Goal: Task Accomplishment & Management: Use online tool/utility

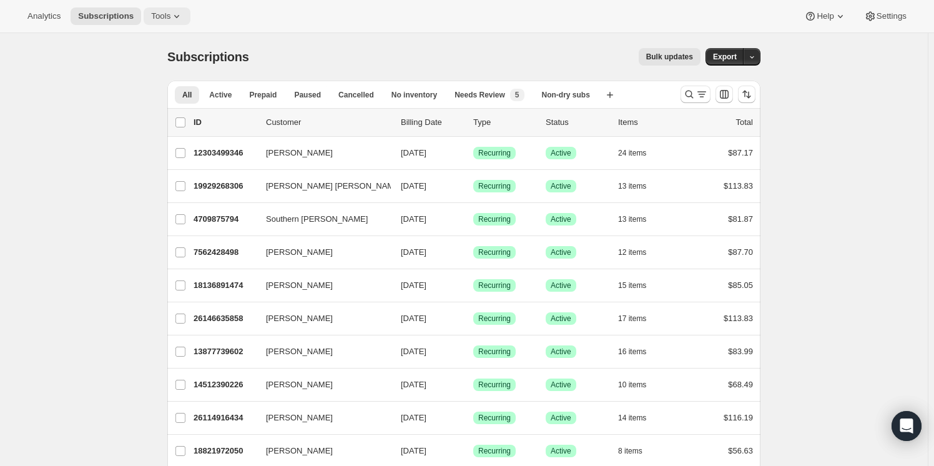
click at [170, 19] on icon at bounding box center [176, 16] width 12 height 12
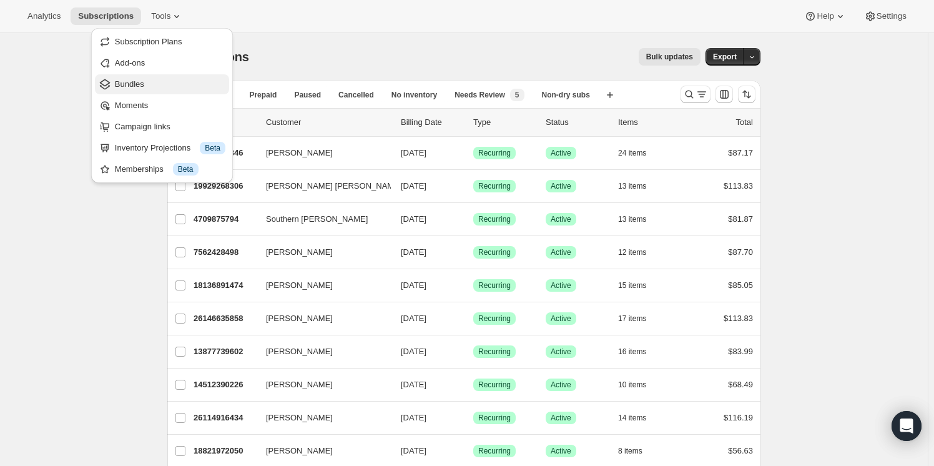
click at [145, 91] on span "Bundles" at bounding box center [170, 84] width 111 height 12
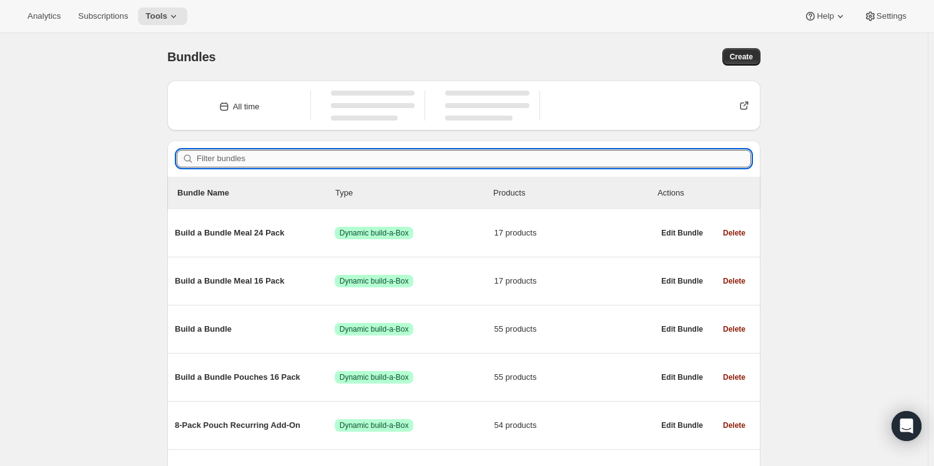
click at [284, 157] on input "Filter bundles" at bounding box center [474, 158] width 554 height 17
paste input "jared.l.feldesman@gmail.com. His next order is scheduled to ship on 8/25, c"
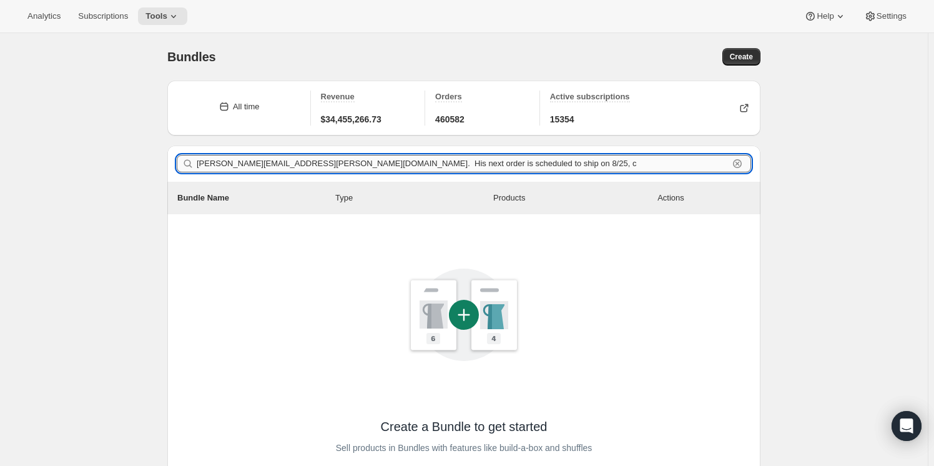
drag, startPoint x: 501, startPoint y: 164, endPoint x: 305, endPoint y: 157, distance: 196.2
click at [305, 157] on input "jared.l.feldesman@gmail.com. His next order is scheduled to ship on 8/25, c" at bounding box center [463, 163] width 532 height 17
drag, startPoint x: 321, startPoint y: 165, endPoint x: 97, endPoint y: 152, distance: 224.6
click at [97, 152] on div "Bundles. This page is ready Bundles Create All time Revenue $34,455,266.73 Orde…" at bounding box center [464, 323] width 928 height 581
type input "jared.l.feldesman@gmail.com"
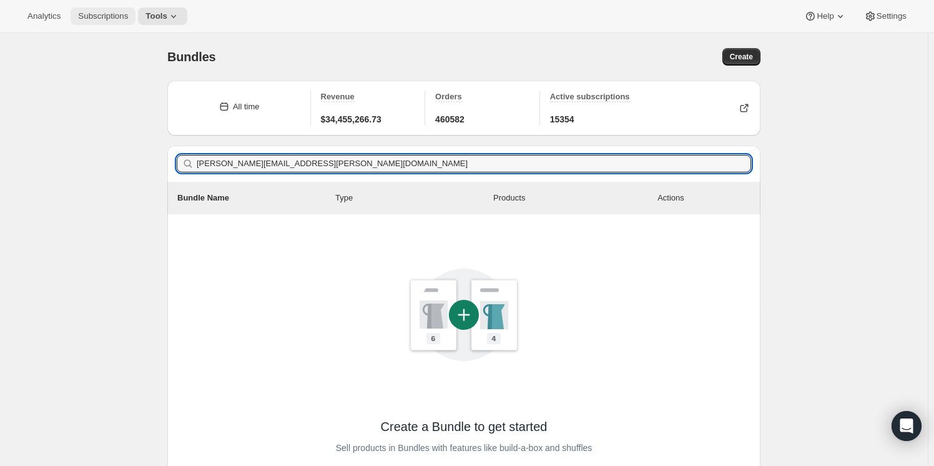
click at [89, 16] on span "Subscriptions" at bounding box center [103, 16] width 50 height 10
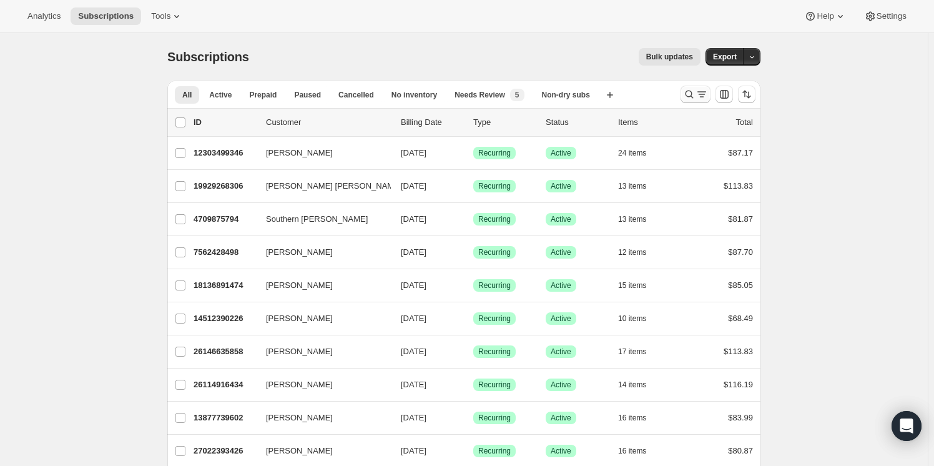
click at [694, 97] on icon "Search and filter results" at bounding box center [689, 94] width 12 height 12
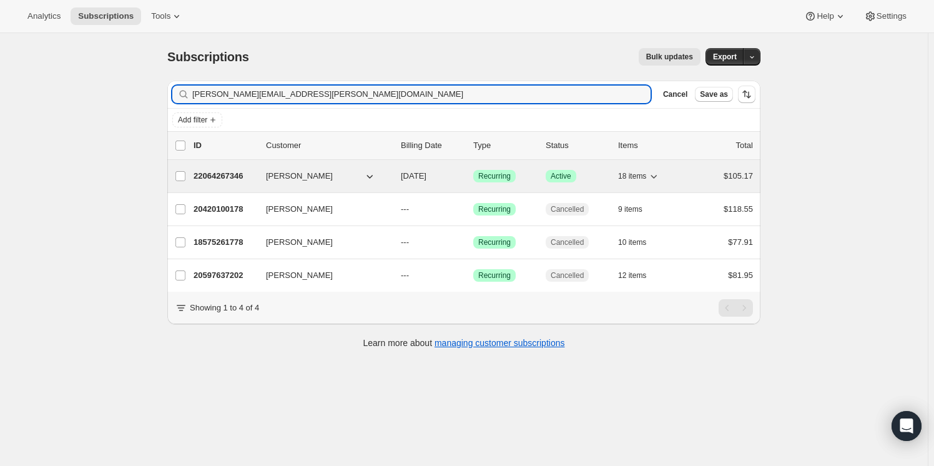
type input "jared.l.feldesman@gmail.com"
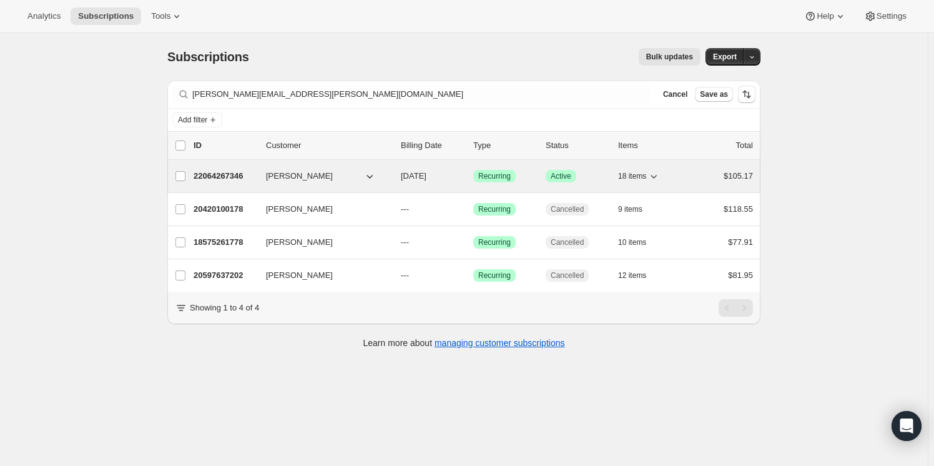
click at [283, 170] on span "Jared Feldesman" at bounding box center [299, 176] width 67 height 12
click at [220, 177] on p "22064267346" at bounding box center [225, 176] width 62 height 12
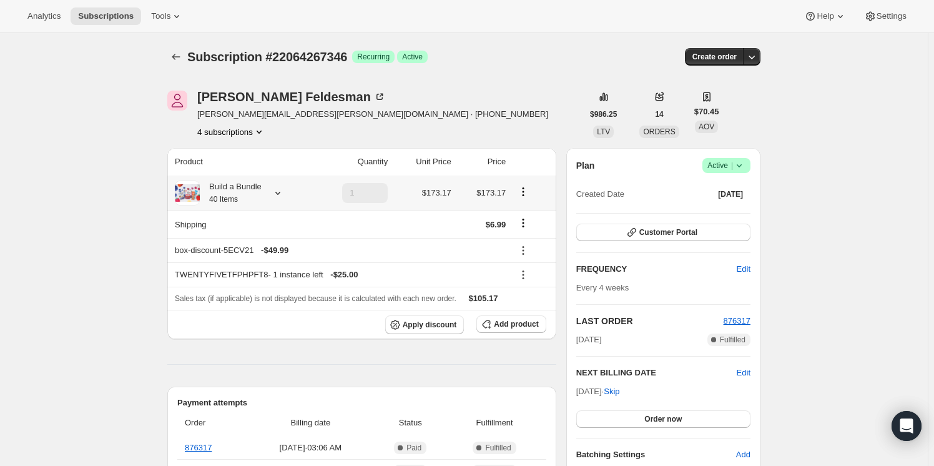
click at [279, 192] on icon at bounding box center [278, 193] width 12 height 12
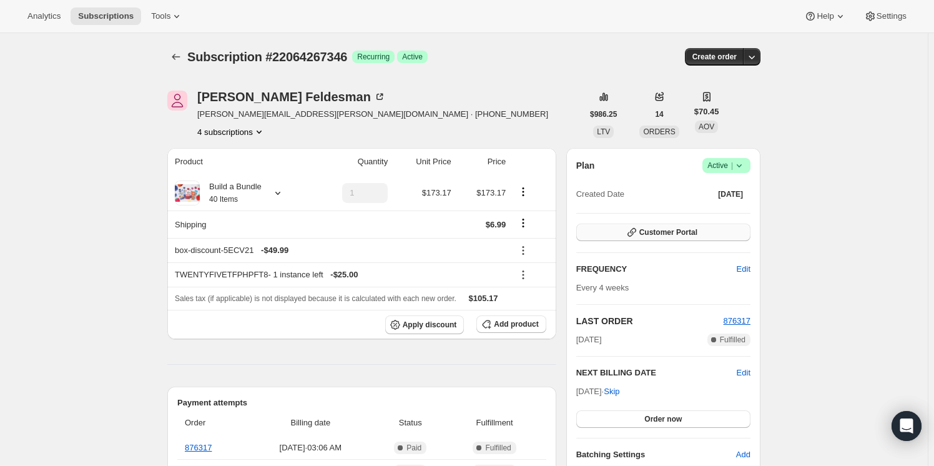
click at [649, 236] on span "Customer Portal" at bounding box center [668, 232] width 58 height 10
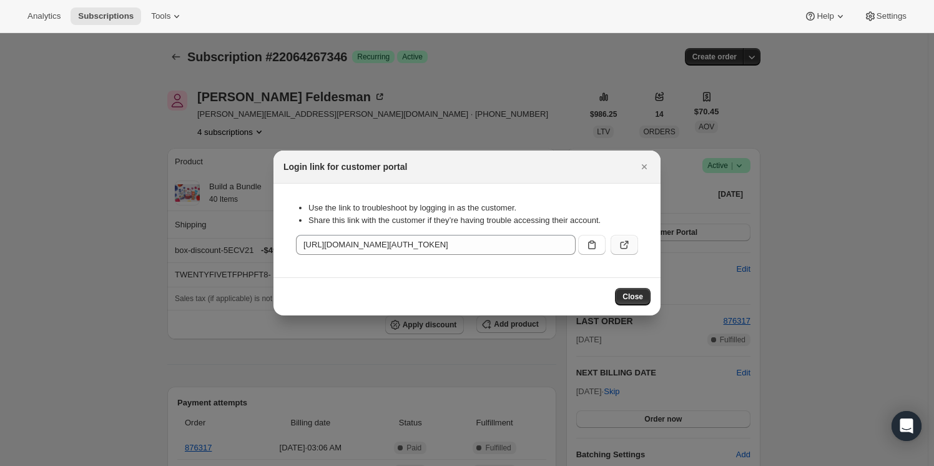
click at [618, 245] on icon ":rn1:" at bounding box center [624, 245] width 12 height 12
click at [643, 166] on icon "Close" at bounding box center [644, 166] width 5 height 5
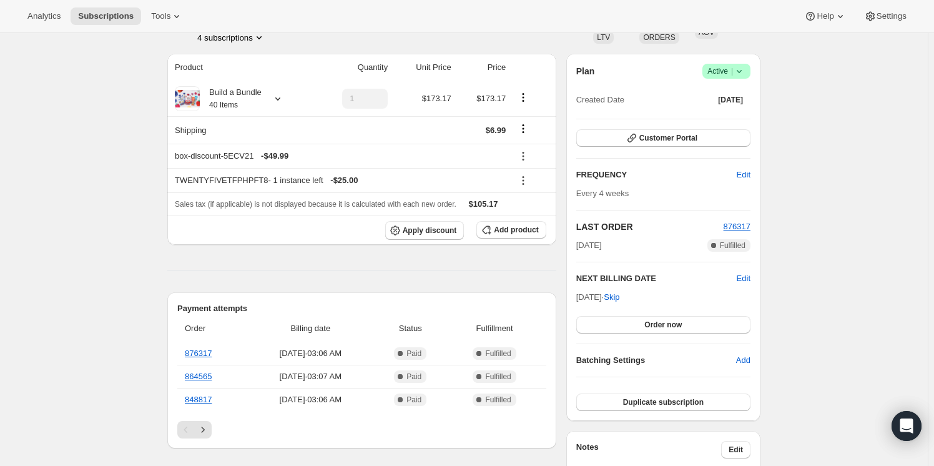
scroll to position [113, 0]
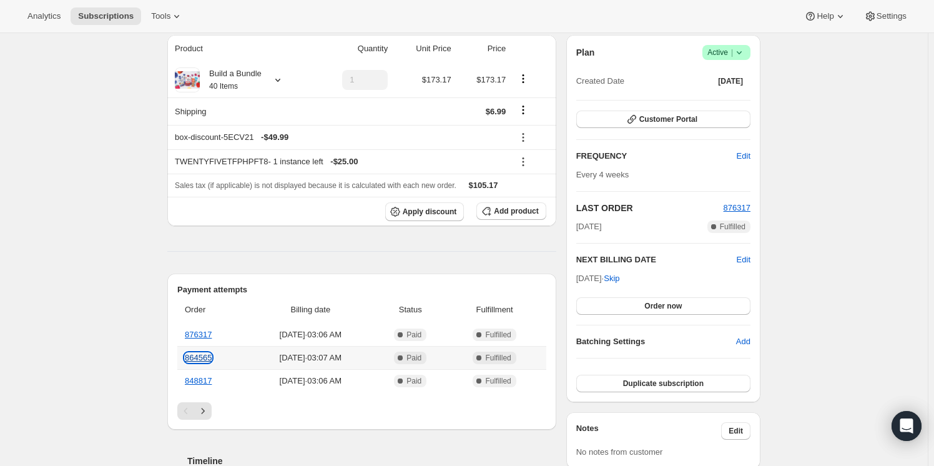
click at [202, 358] on link "864565" at bounding box center [198, 357] width 27 height 9
click at [630, 117] on icon "button" at bounding box center [632, 119] width 12 height 12
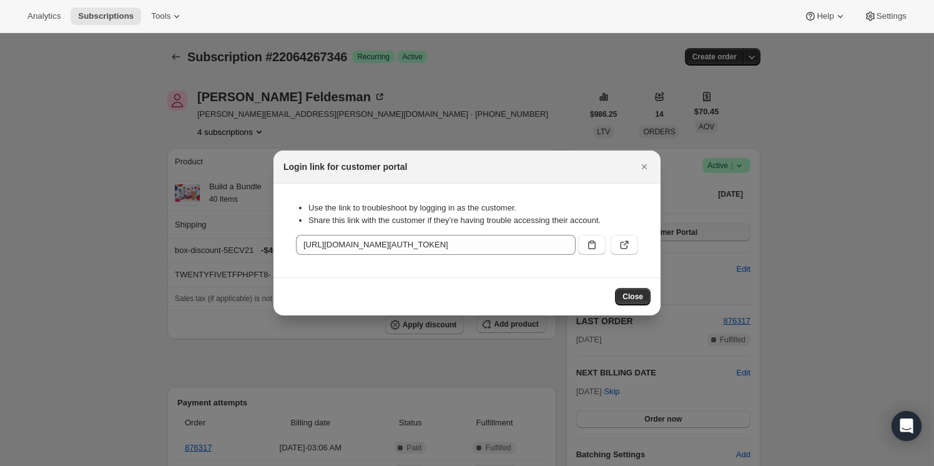
scroll to position [0, 0]
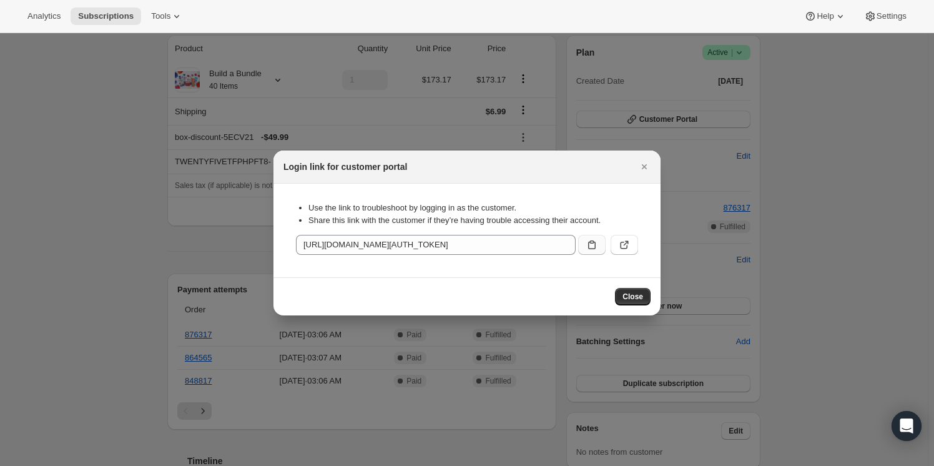
click at [596, 240] on icon ":rn1:" at bounding box center [592, 245] width 12 height 12
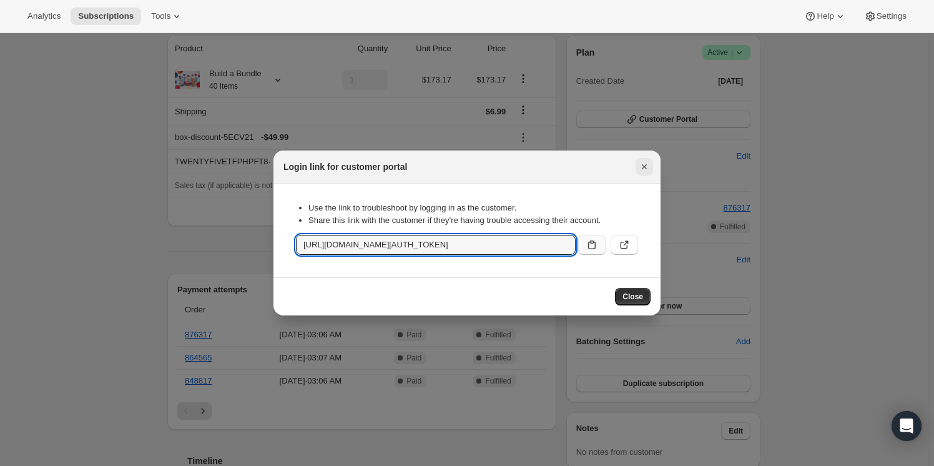
click at [643, 164] on icon "Close" at bounding box center [644, 166] width 12 height 12
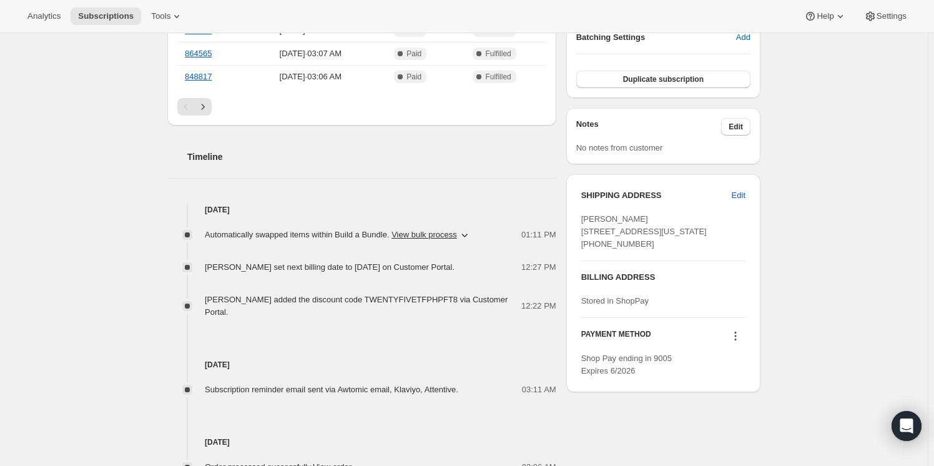
scroll to position [511, 0]
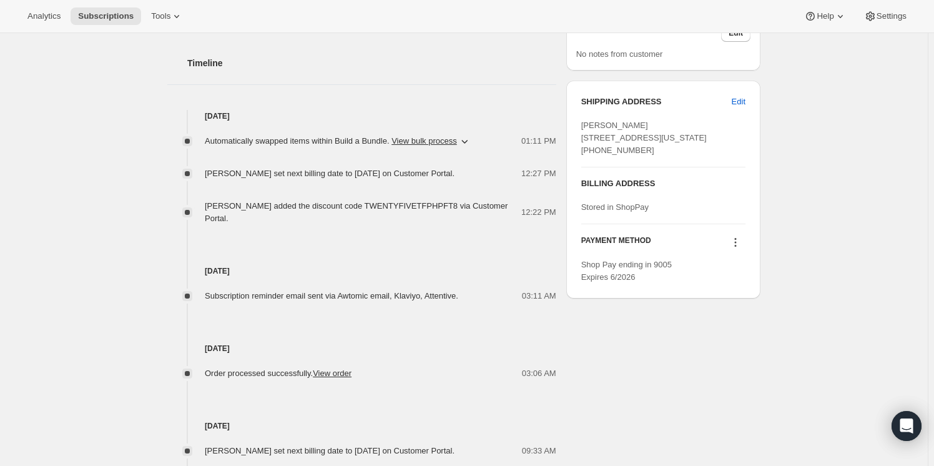
click at [459, 139] on icon "button" at bounding box center [464, 141] width 12 height 12
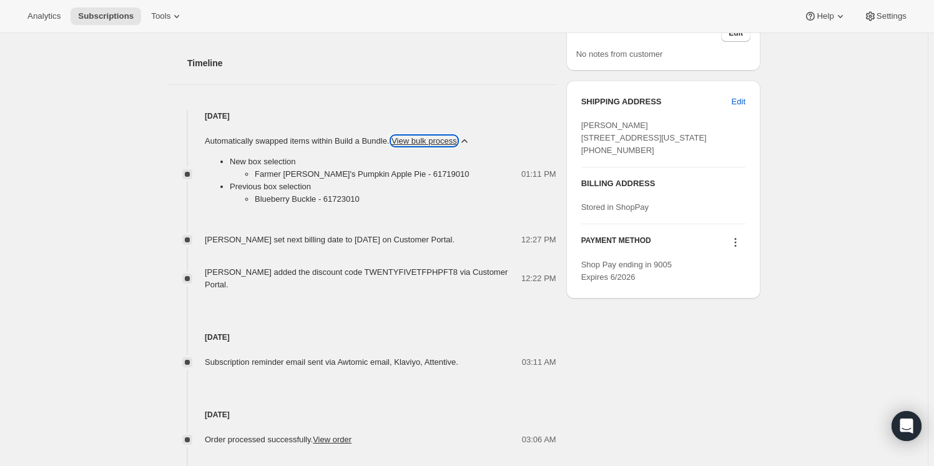
click at [457, 138] on button "View bulk process" at bounding box center [424, 140] width 66 height 9
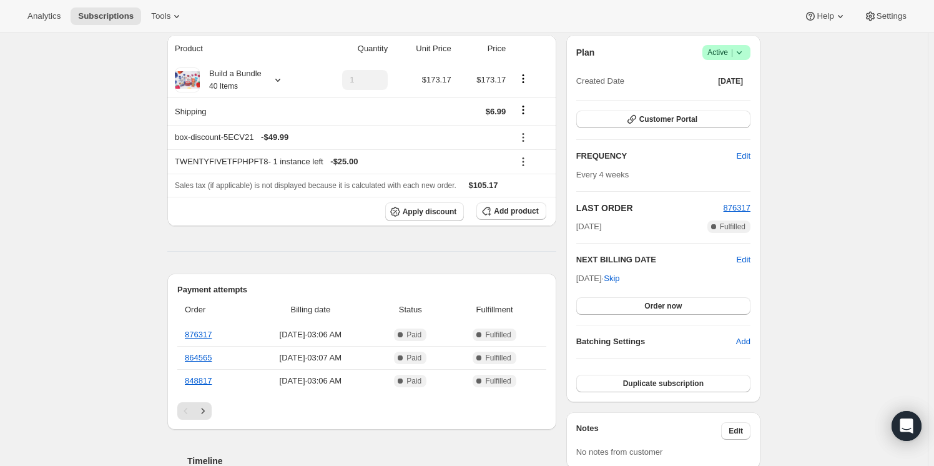
scroll to position [0, 0]
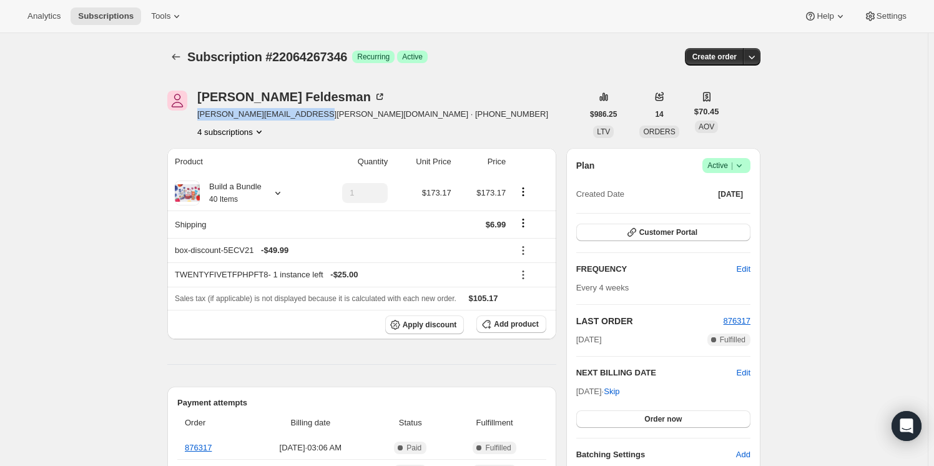
drag, startPoint x: 200, startPoint y: 117, endPoint x: 305, endPoint y: 118, distance: 104.9
click at [305, 118] on span "jared.l.feldesman@gmail.com · +19145522345" at bounding box center [372, 114] width 351 height 12
copy span "jared.l.feldesman@gmail.com"
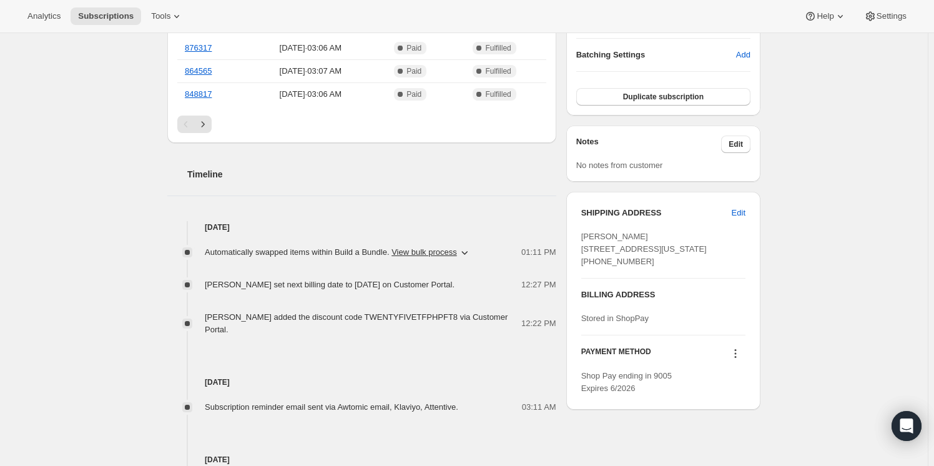
scroll to position [454, 0]
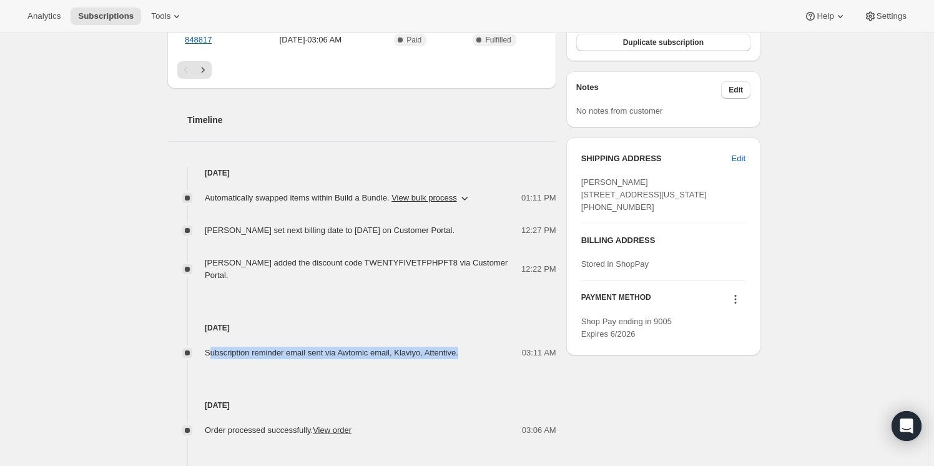
drag, startPoint x: 210, startPoint y: 342, endPoint x: 463, endPoint y: 335, distance: 253.6
click at [463, 347] on div "Subscription reminder email sent via Awtomic email, Klaviyo, Attentive." at bounding box center [335, 353] width 261 height 12
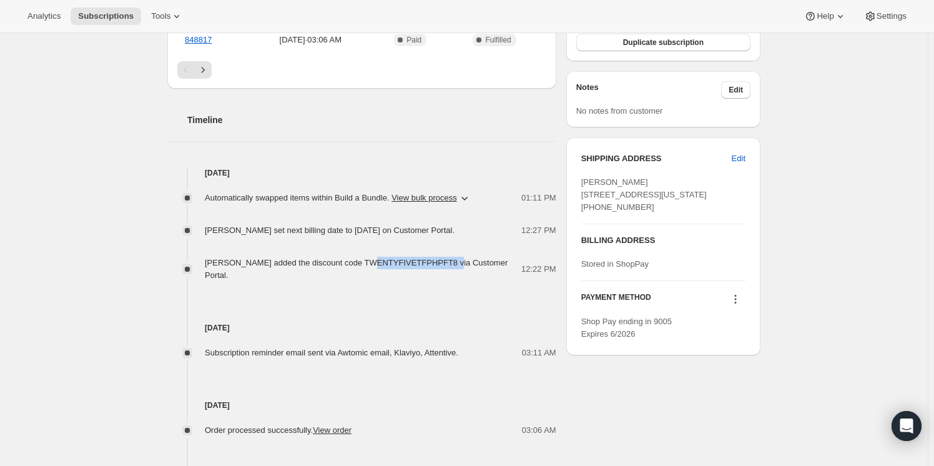
drag, startPoint x: 360, startPoint y: 260, endPoint x: 443, endPoint y: 263, distance: 82.5
click at [443, 263] on span "Jared Feldesman added the discount code TWENTYFIVETFPHPFT8 via Customer Portal." at bounding box center [356, 269] width 303 height 22
copy span "TWENTYFIVETFPHPFT8"
click at [461, 195] on icon "button" at bounding box center [464, 198] width 12 height 12
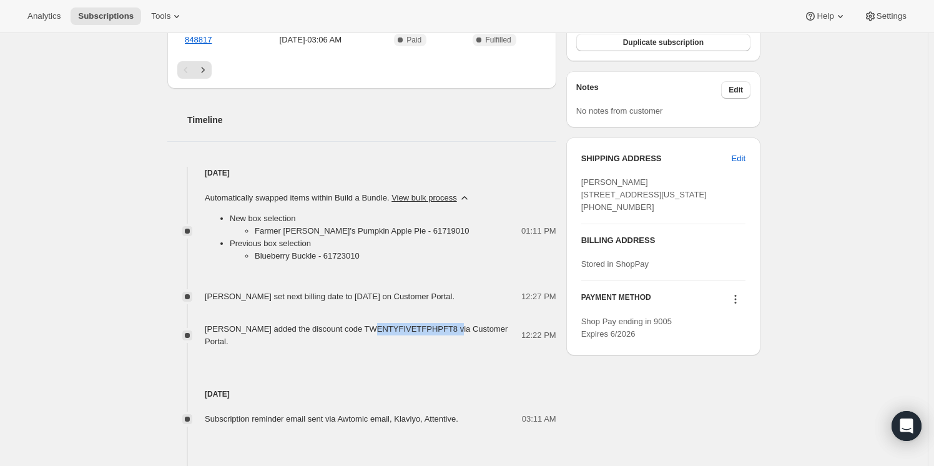
click at [461, 195] on icon "button" at bounding box center [464, 198] width 12 height 12
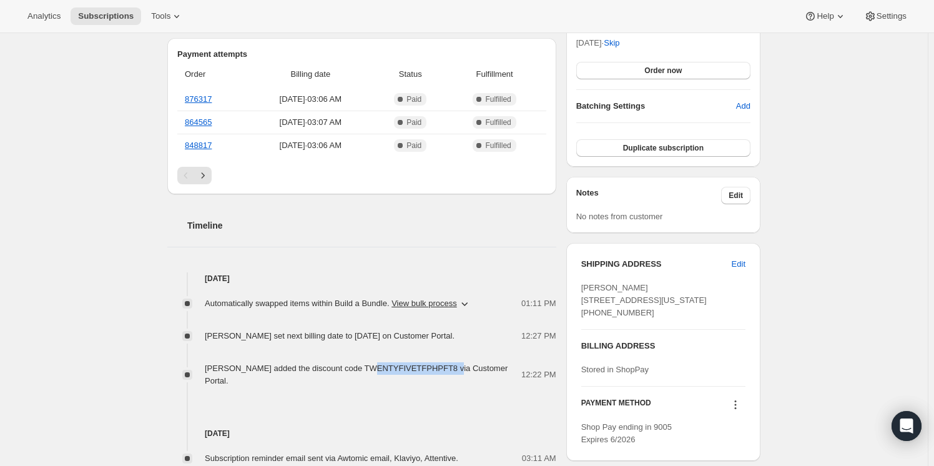
scroll to position [0, 0]
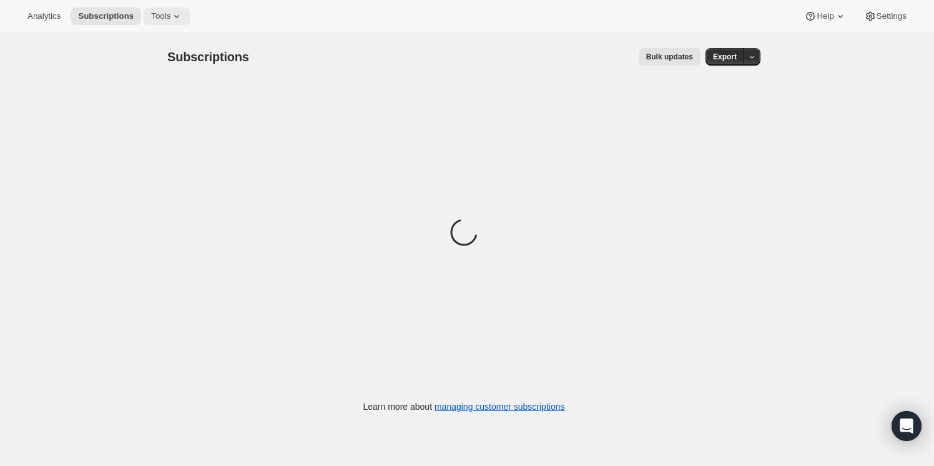
click at [170, 15] on icon at bounding box center [176, 16] width 12 height 12
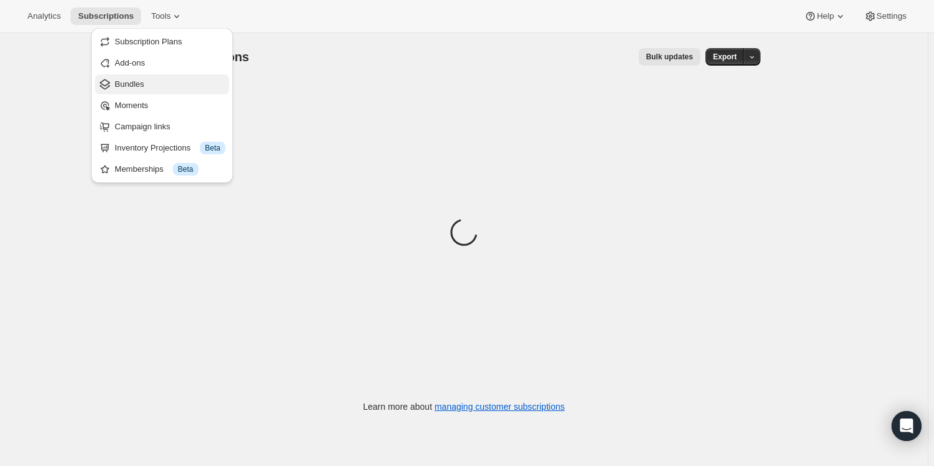
click at [152, 85] on span "Bundles" at bounding box center [170, 84] width 111 height 12
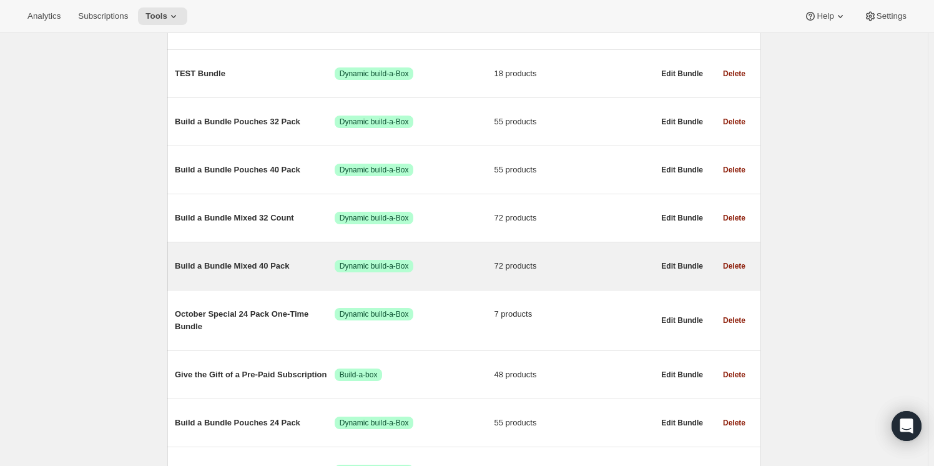
scroll to position [568, 0]
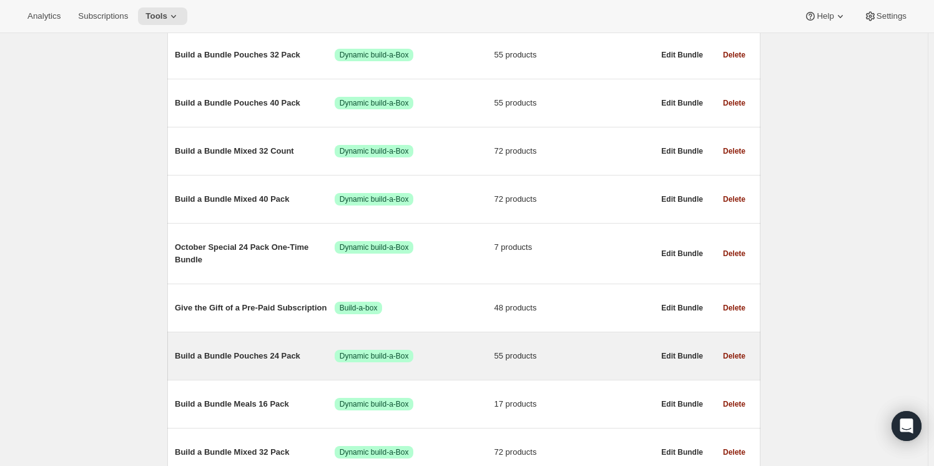
click at [233, 350] on span "Build a Bundle Pouches 24 Pack" at bounding box center [255, 356] width 160 height 12
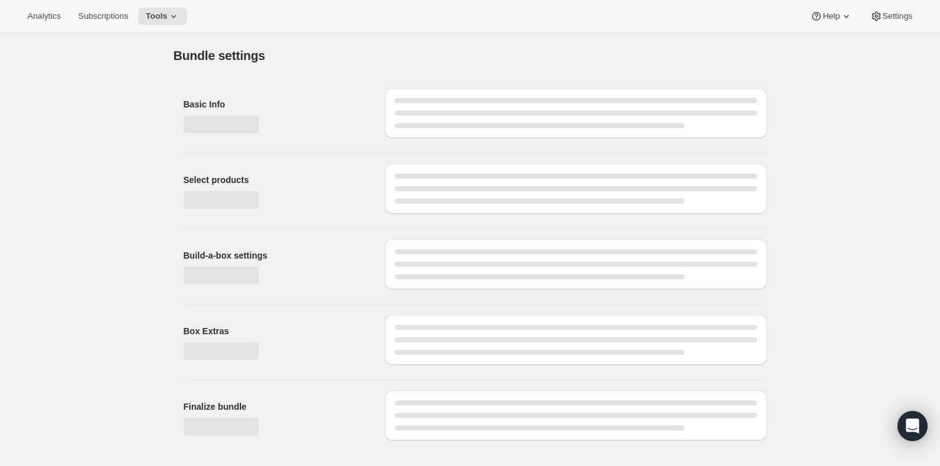
type input "Build a Bundle Pouches 24 Pack"
checkbox input "true"
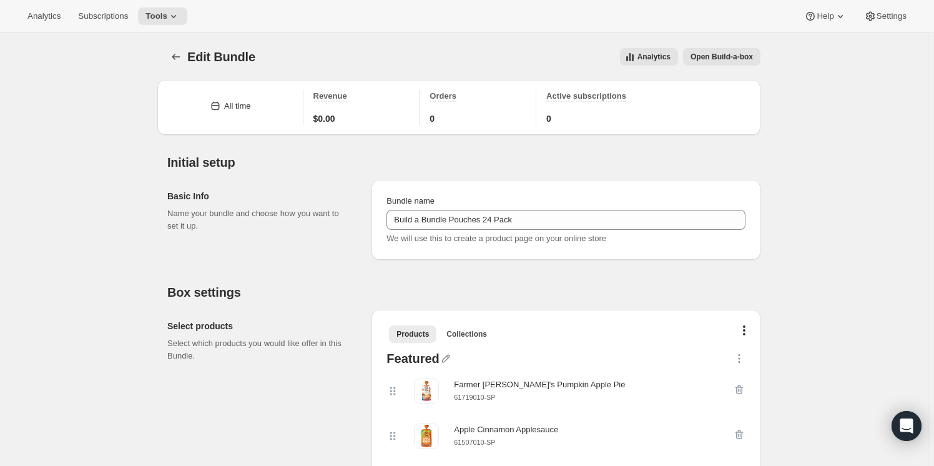
click at [737, 54] on span "Open Build-a-box" at bounding box center [722, 57] width 62 height 10
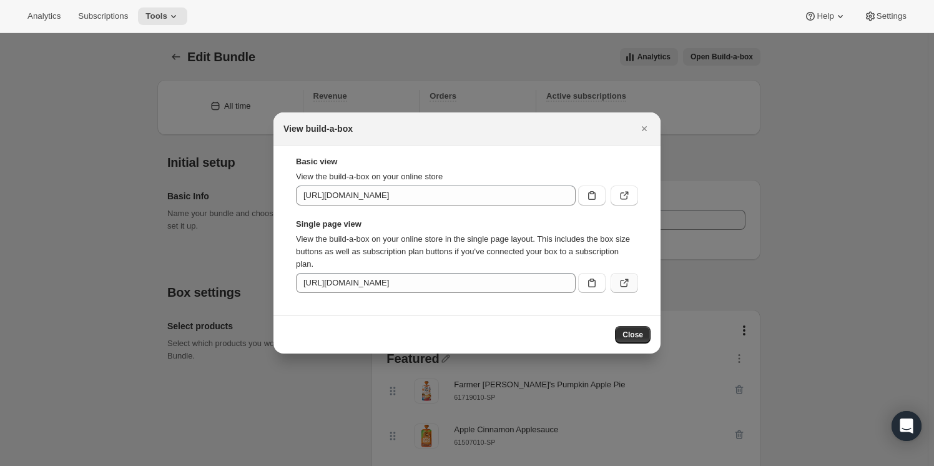
click at [624, 280] on icon ":rt9:" at bounding box center [624, 283] width 12 height 12
click at [641, 127] on icon "Close" at bounding box center [644, 128] width 12 height 12
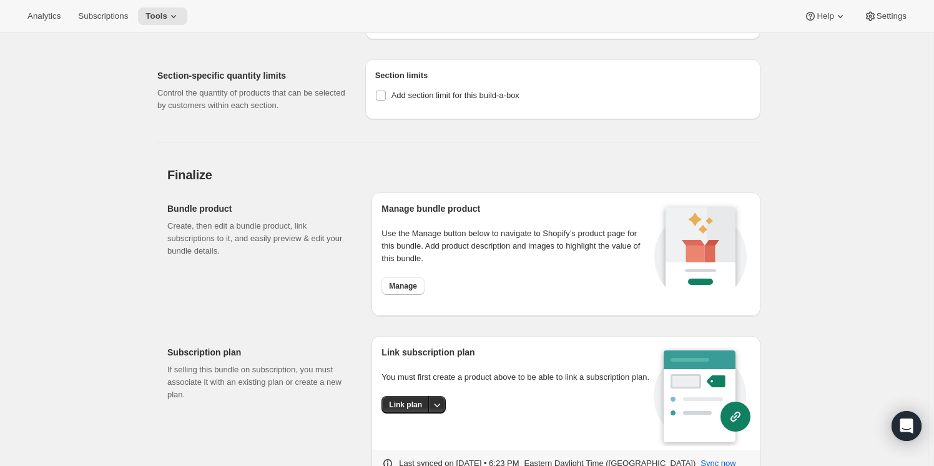
scroll to position [4279, 0]
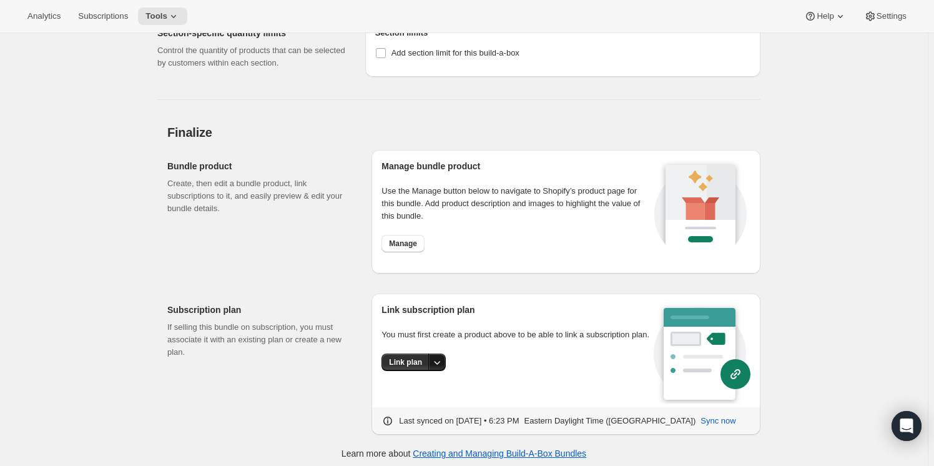
click at [433, 356] on icon "More actions" at bounding box center [437, 362] width 12 height 12
click at [413, 385] on span "Link plan" at bounding box center [409, 383] width 59 height 12
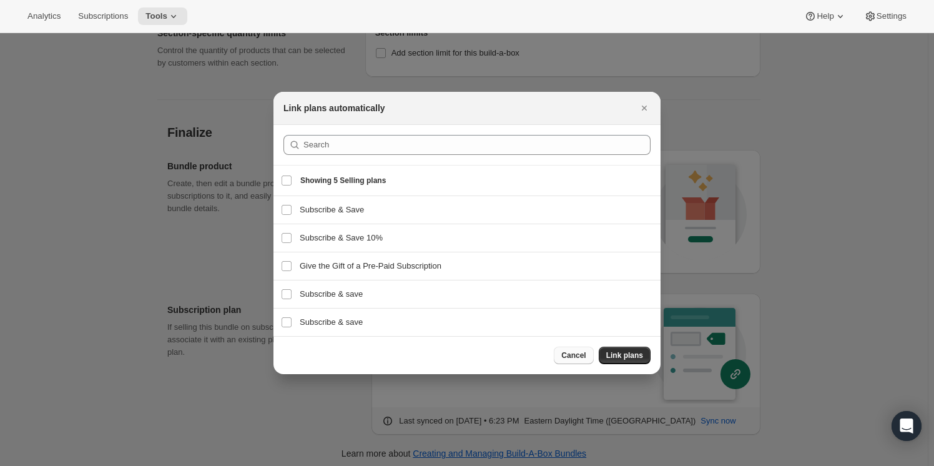
click at [583, 357] on span "Cancel" at bounding box center [573, 355] width 24 height 10
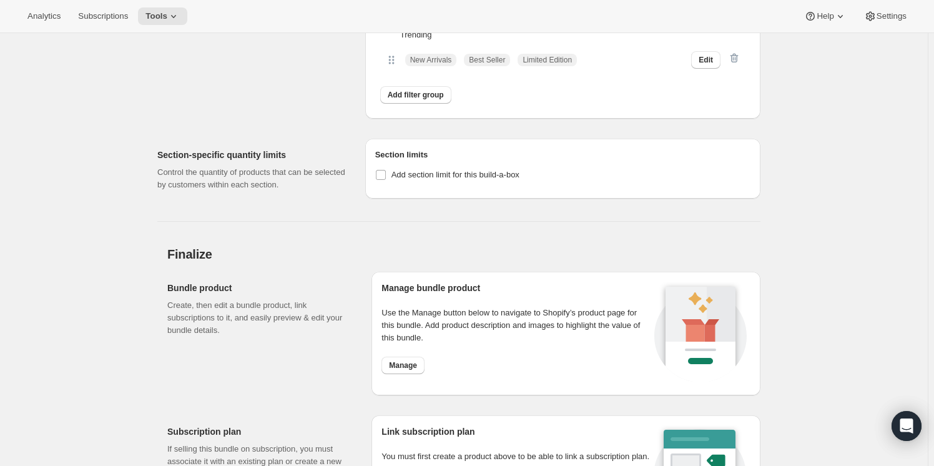
scroll to position [4165, 0]
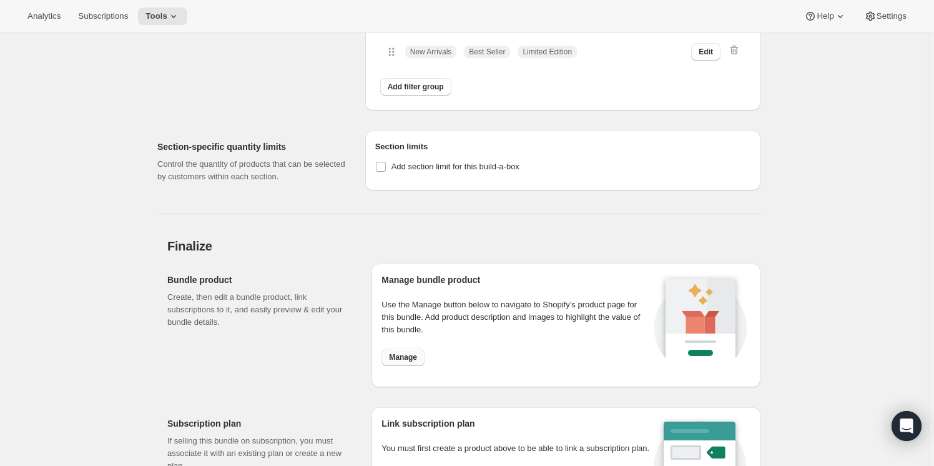
click at [408, 352] on span "Manage" at bounding box center [403, 357] width 28 height 10
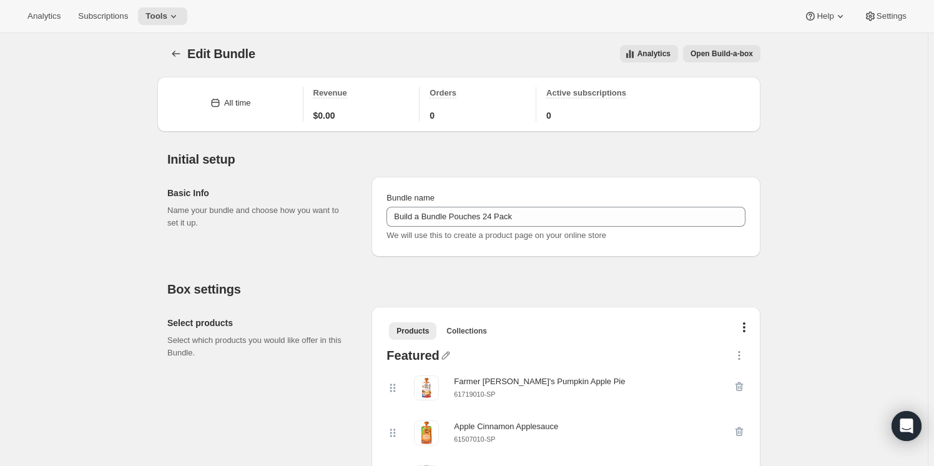
scroll to position [0, 0]
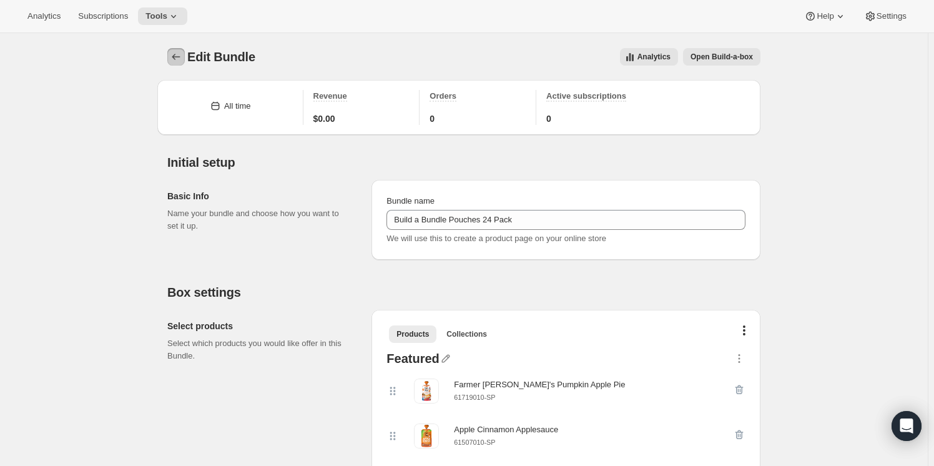
click at [181, 59] on icon "Bundles" at bounding box center [176, 57] width 12 height 12
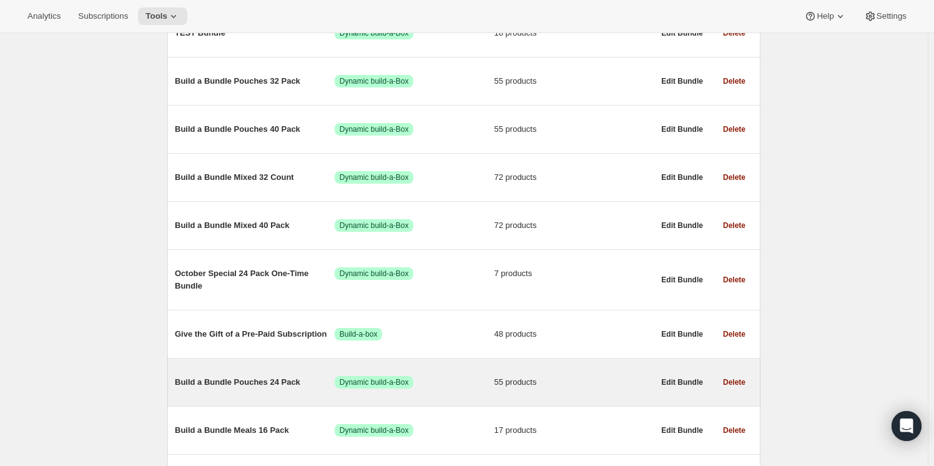
scroll to position [568, 0]
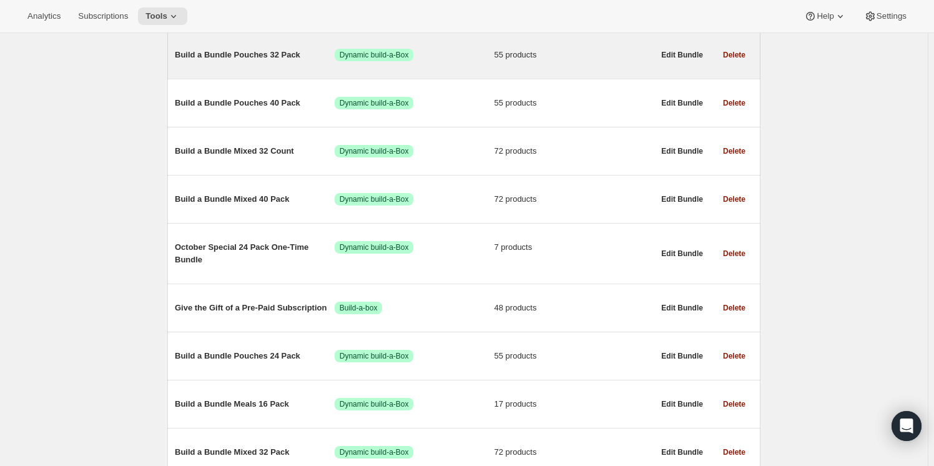
click at [252, 54] on span "Build a Bundle Pouches 32 Pack" at bounding box center [255, 55] width 160 height 12
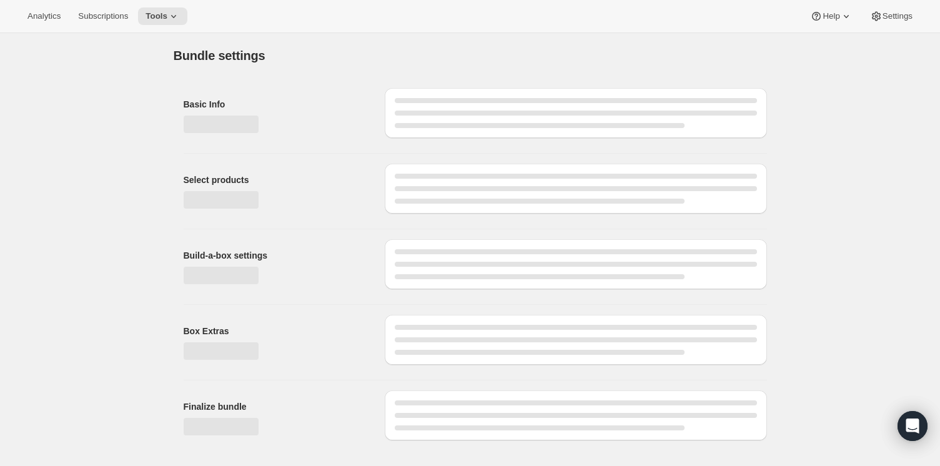
type input "Build a Bundle Pouches 32 Pack"
checkbox input "true"
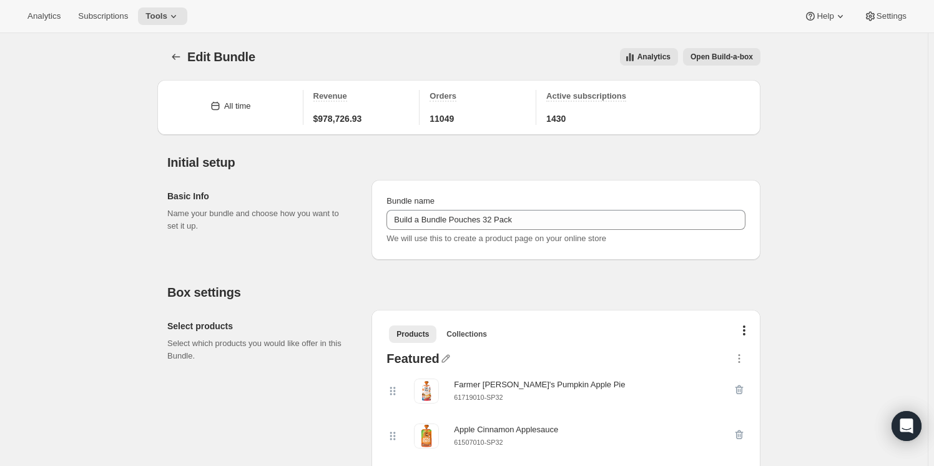
click at [720, 52] on span "Open Build-a-box" at bounding box center [722, 57] width 62 height 10
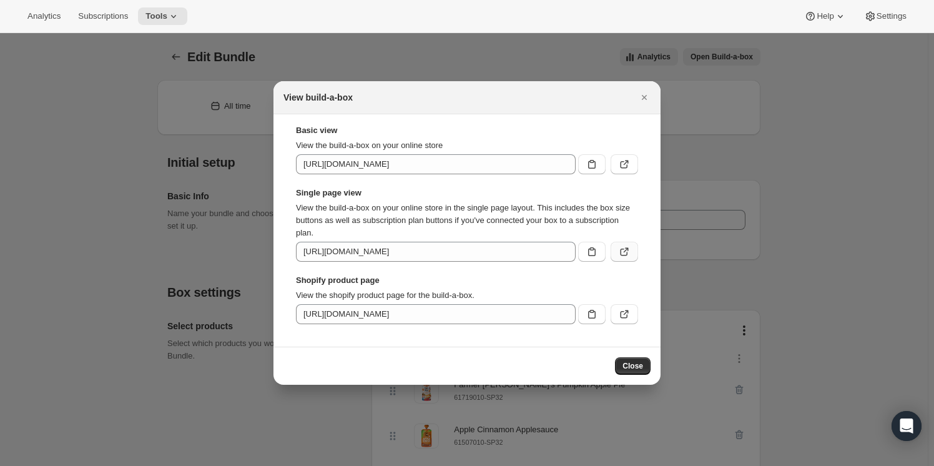
click at [625, 255] on icon ":r120:" at bounding box center [624, 251] width 12 height 12
click at [647, 97] on icon "Close" at bounding box center [644, 97] width 12 height 12
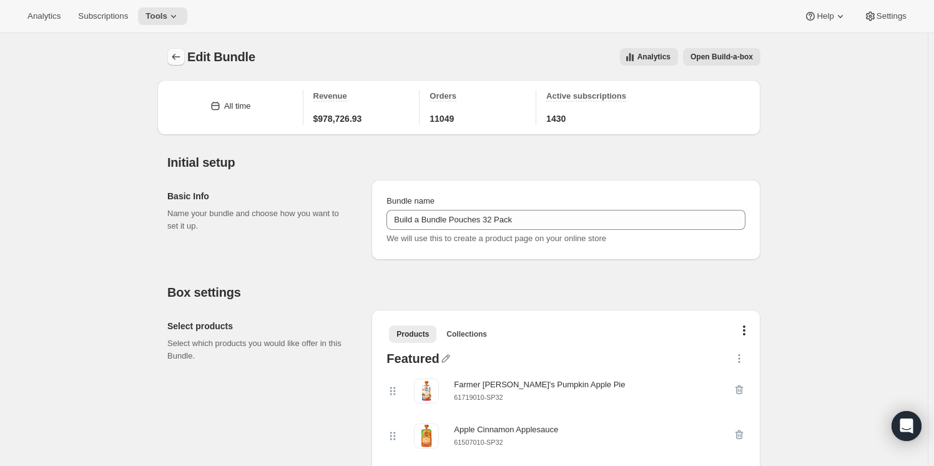
click at [175, 59] on icon "Bundles" at bounding box center [176, 57] width 12 height 12
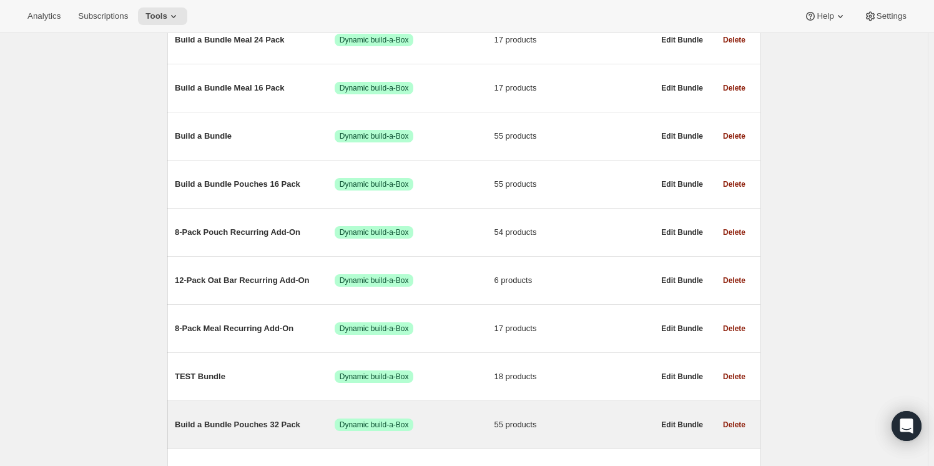
scroll to position [170, 0]
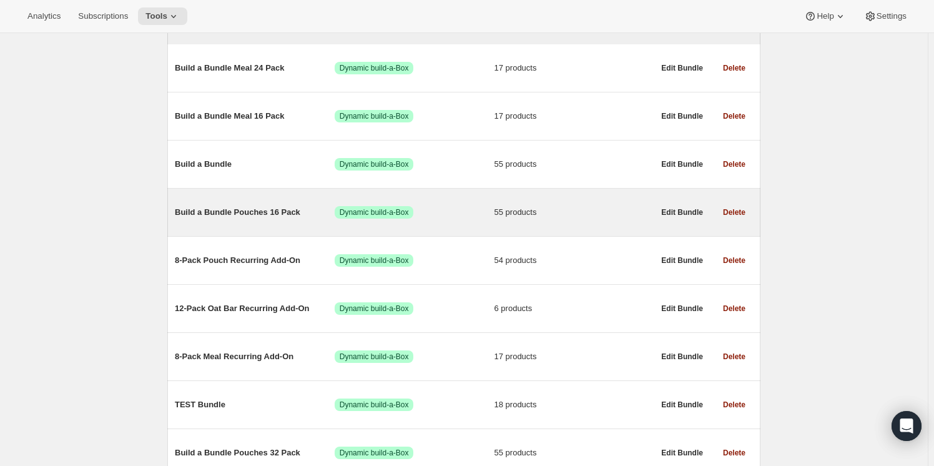
click at [222, 209] on span "Build a Bundle Pouches 16 Pack" at bounding box center [255, 212] width 160 height 12
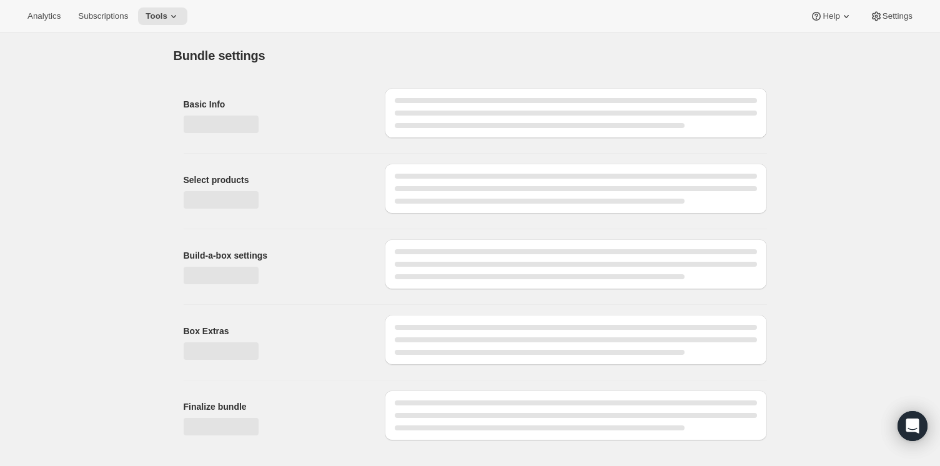
type input "Build a Bundle Pouches 16 Pack"
checkbox input "true"
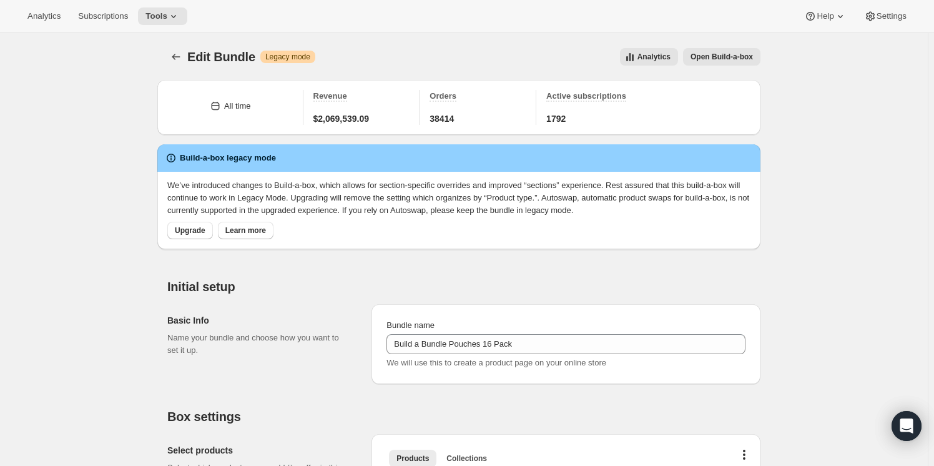
click at [727, 57] on span "Open Build-a-box" at bounding box center [722, 57] width 62 height 10
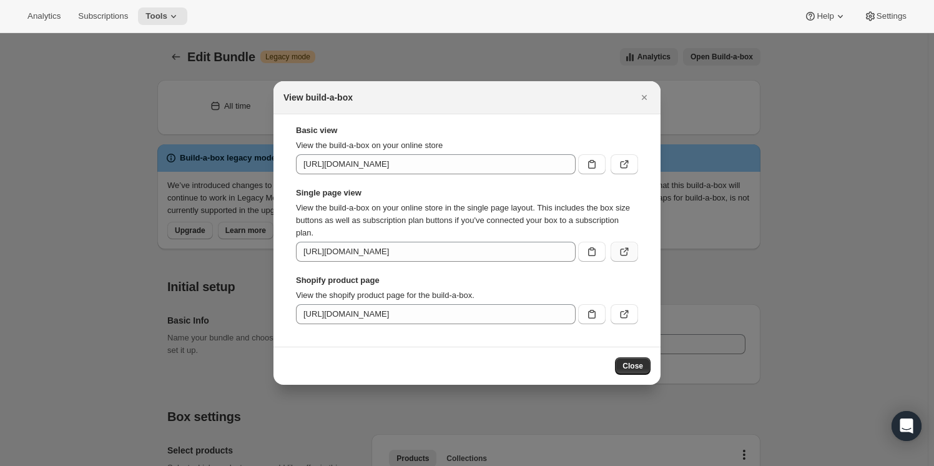
click at [625, 250] on icon ":r152:" at bounding box center [626, 250] width 5 height 5
click at [651, 95] on button "Close" at bounding box center [644, 97] width 17 height 17
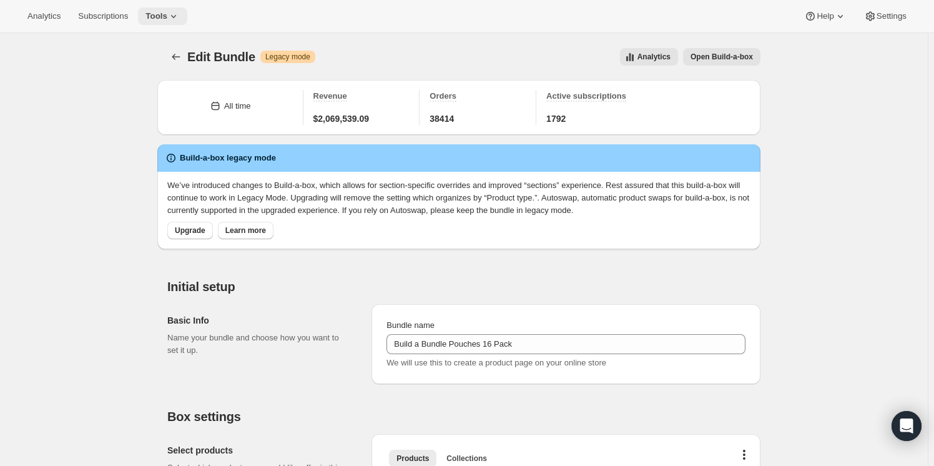
click at [160, 16] on span "Tools" at bounding box center [156, 16] width 22 height 10
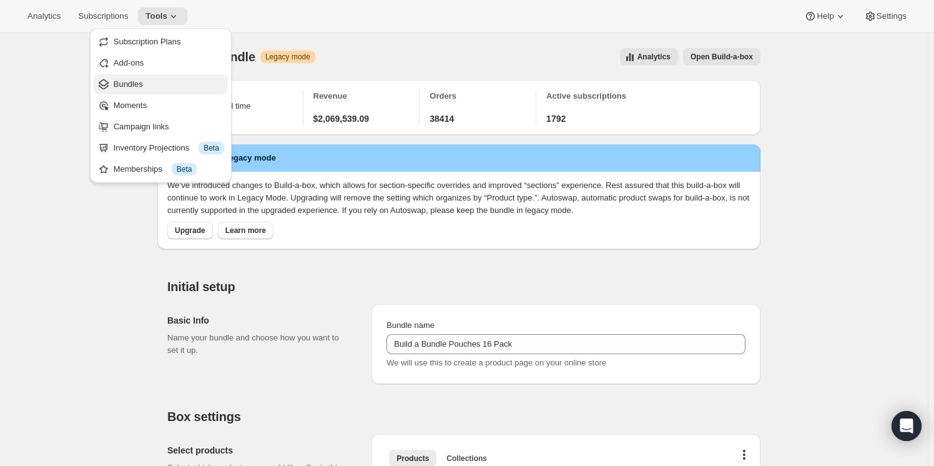
click at [154, 83] on span "Bundles" at bounding box center [169, 84] width 111 height 12
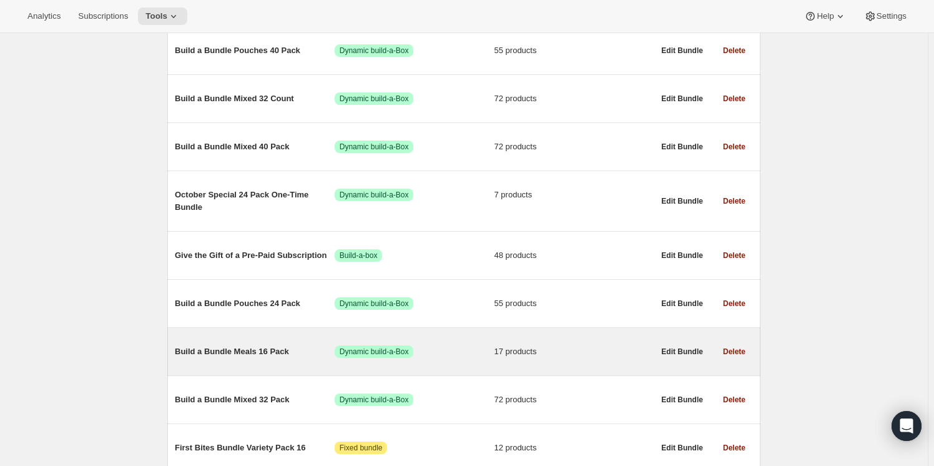
scroll to position [624, 0]
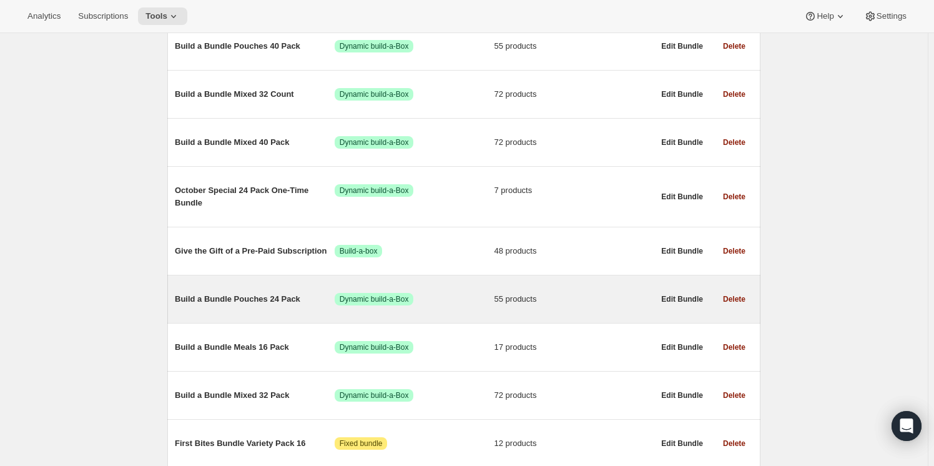
click at [265, 293] on span "Build a Bundle Pouches 24 Pack" at bounding box center [255, 299] width 160 height 12
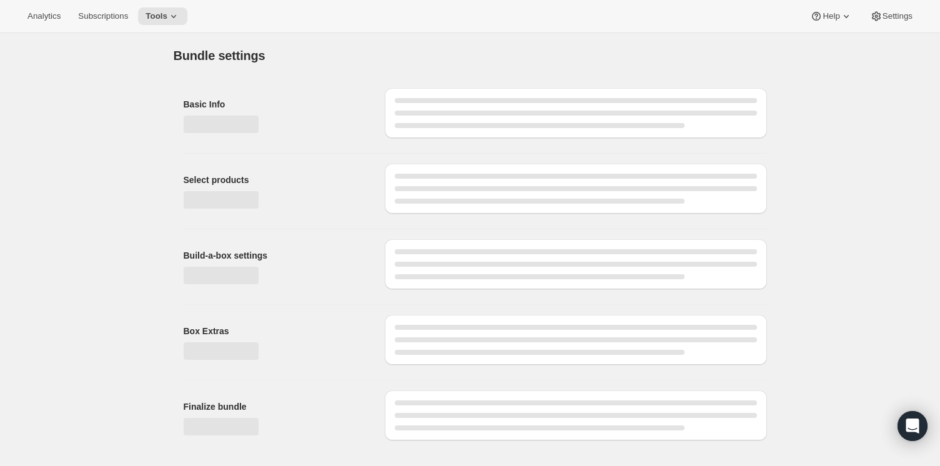
type input "Build a Bundle Pouches 24 Pack"
checkbox input "true"
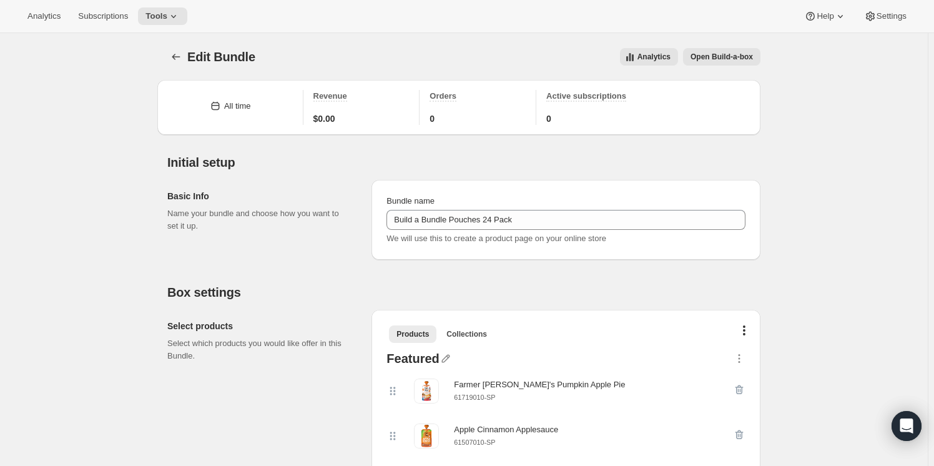
click at [715, 59] on span "Open Build-a-box" at bounding box center [722, 57] width 62 height 10
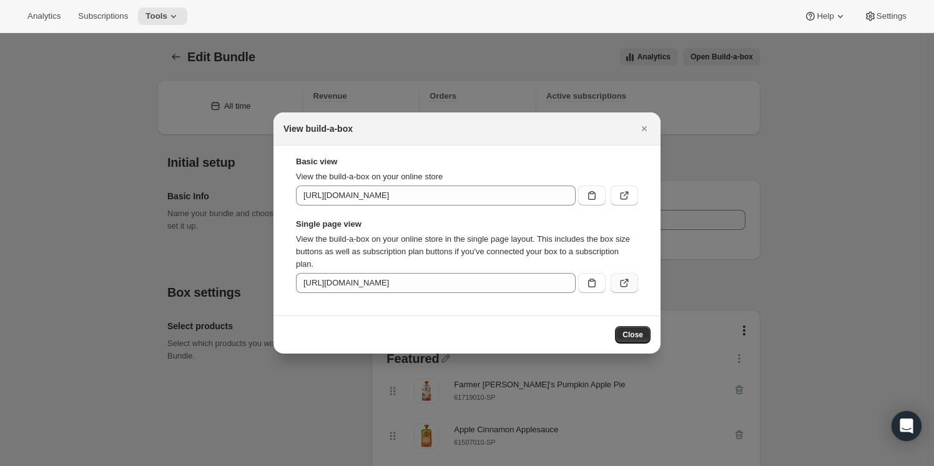
click at [625, 280] on icon ":r19e:" at bounding box center [624, 283] width 12 height 12
click at [641, 121] on button "Close" at bounding box center [644, 128] width 17 height 17
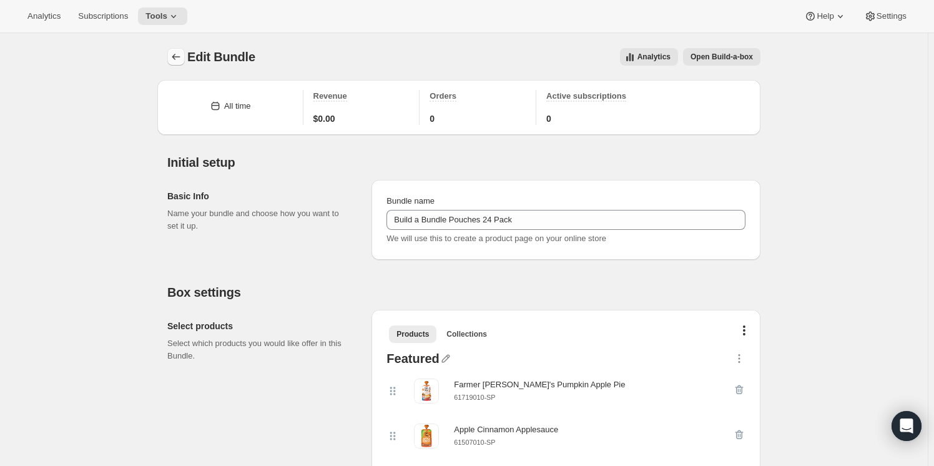
click at [181, 62] on icon "Bundles" at bounding box center [176, 57] width 12 height 12
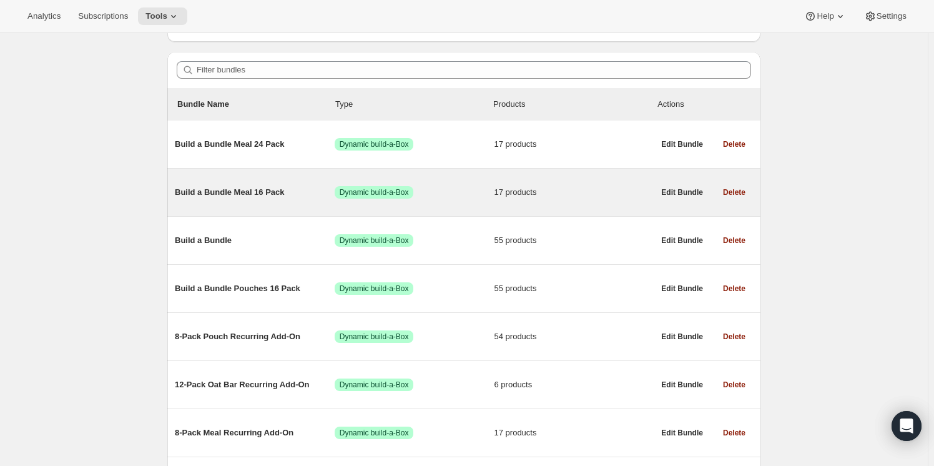
scroll to position [113, 0]
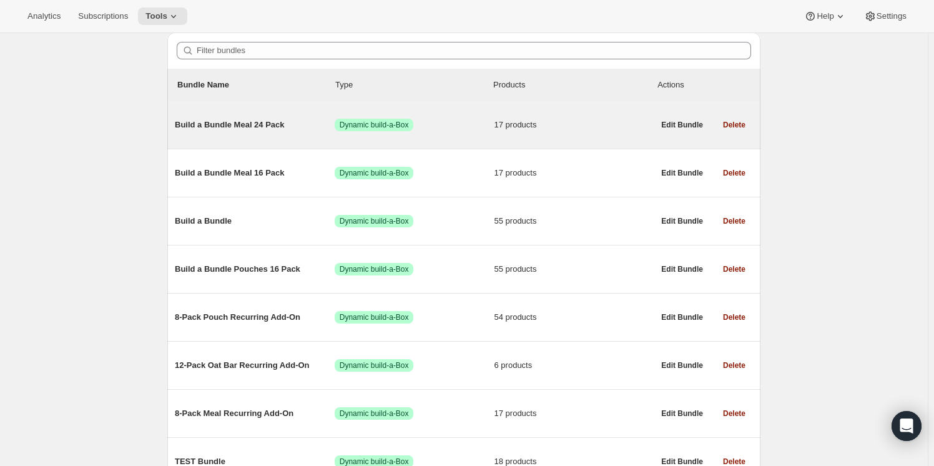
click at [201, 122] on span "Build a Bundle Meal 24 Pack" at bounding box center [255, 125] width 160 height 12
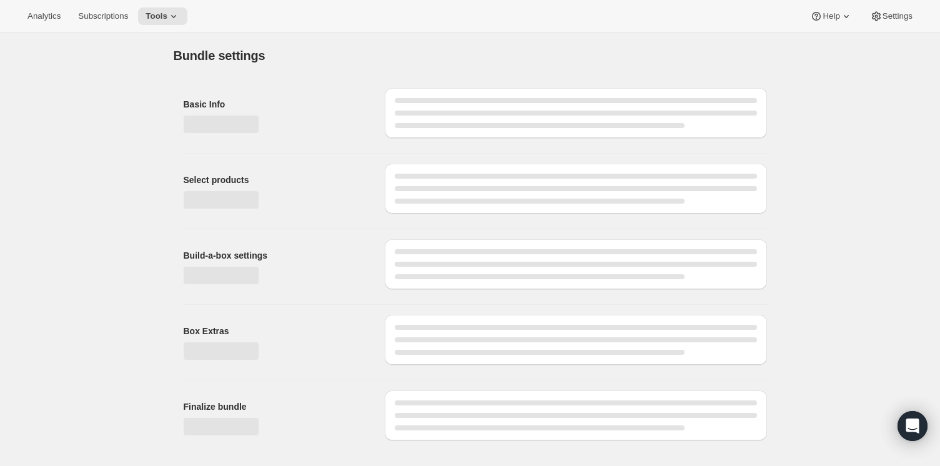
type input "Build a Bundle Meal 24 Pack"
checkbox input "true"
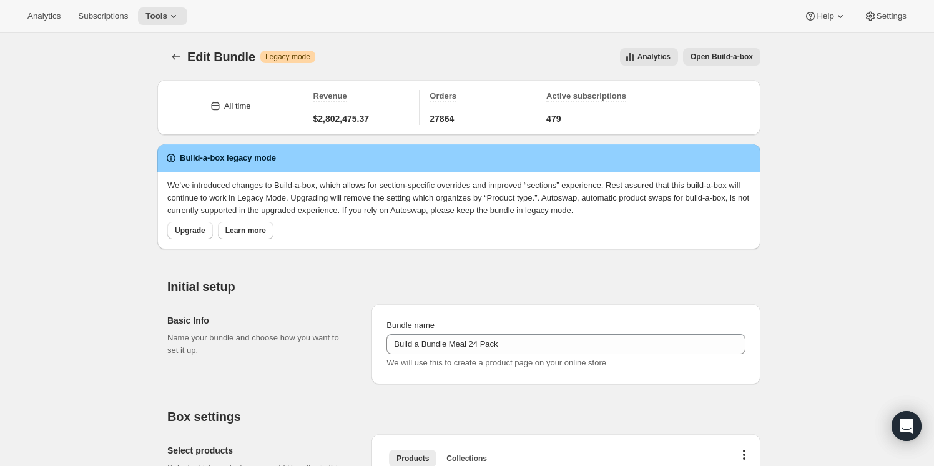
click at [722, 56] on span "Open Build-a-box" at bounding box center [722, 57] width 62 height 10
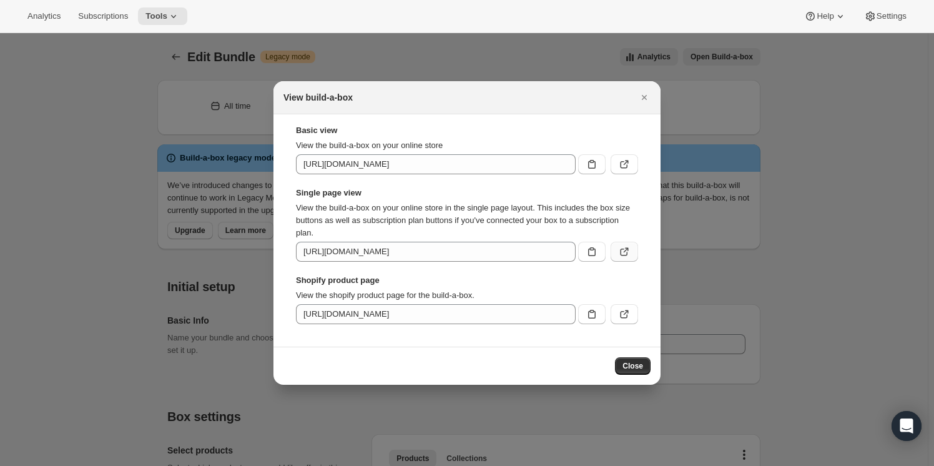
click at [621, 252] on icon ":r1cd:" at bounding box center [624, 252] width 7 height 7
click at [649, 98] on icon "Close" at bounding box center [644, 97] width 12 height 12
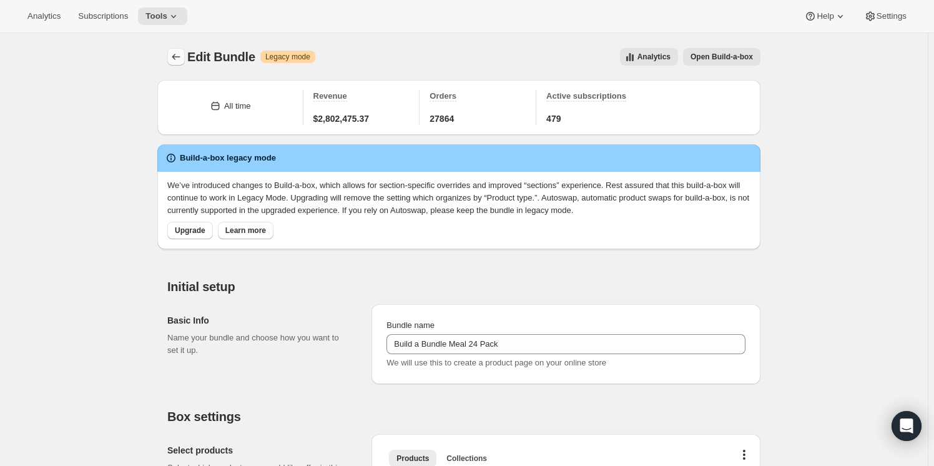
click at [173, 56] on icon "Bundles" at bounding box center [176, 57] width 12 height 12
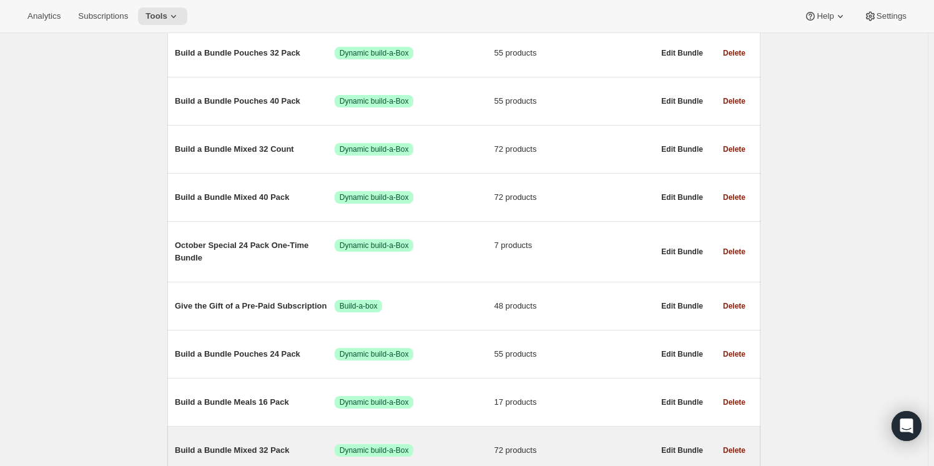
scroll to position [681, 0]
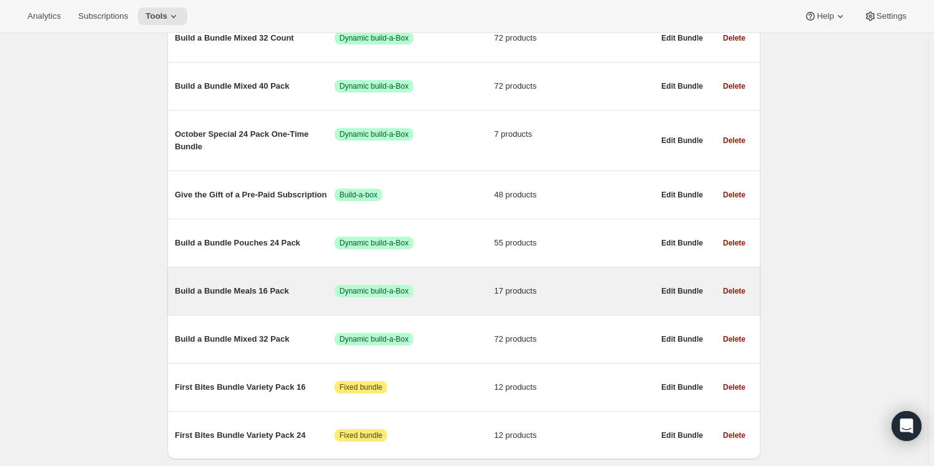
click at [252, 285] on span "Build a Bundle Meals 16 Pack" at bounding box center [255, 291] width 160 height 12
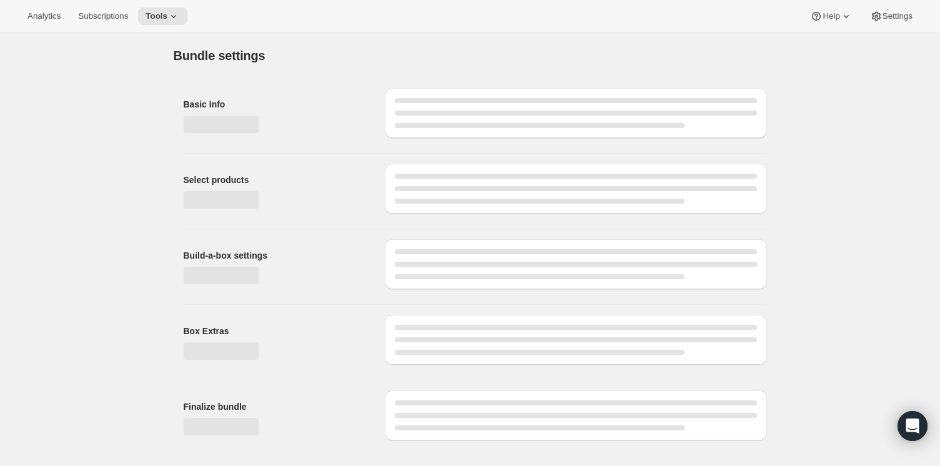
type input "Build a Bundle Meals 16 Pack"
checkbox input "true"
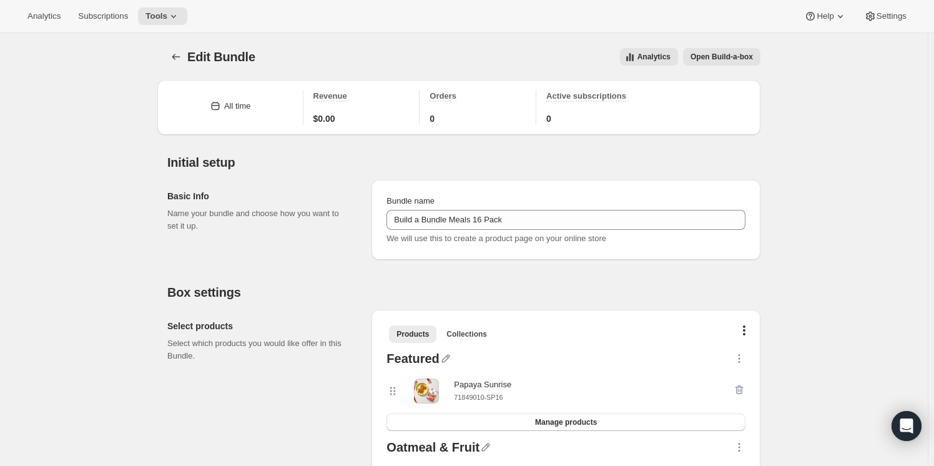
click at [723, 57] on span "Open Build-a-box" at bounding box center [722, 57] width 62 height 10
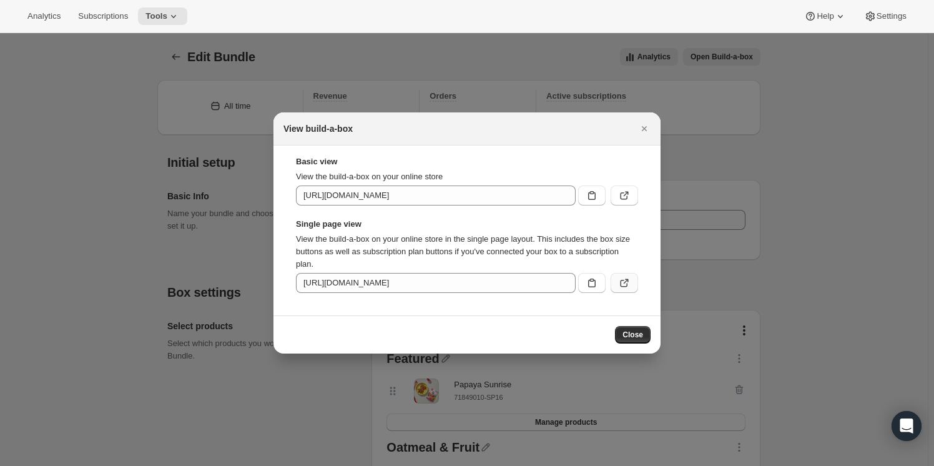
click at [619, 285] on icon ":r1gb:" at bounding box center [624, 283] width 12 height 12
click at [639, 129] on icon "Close" at bounding box center [644, 128] width 12 height 12
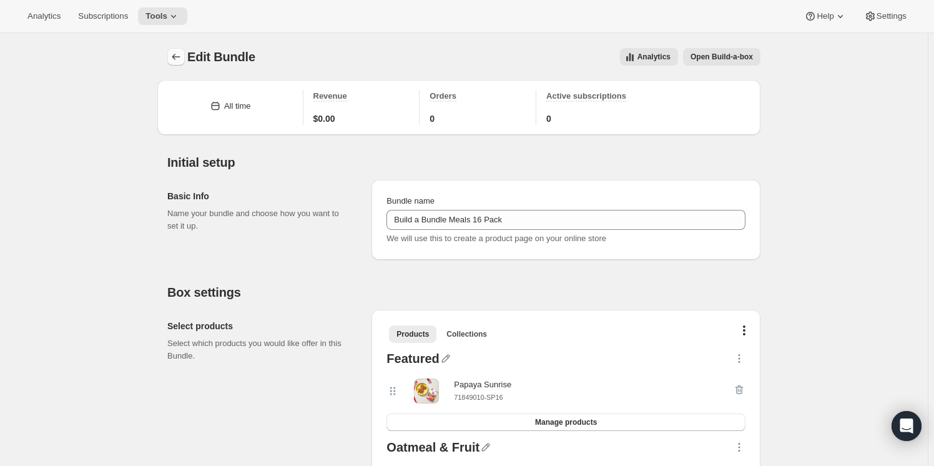
click at [179, 59] on icon "Bundles" at bounding box center [176, 57] width 12 height 12
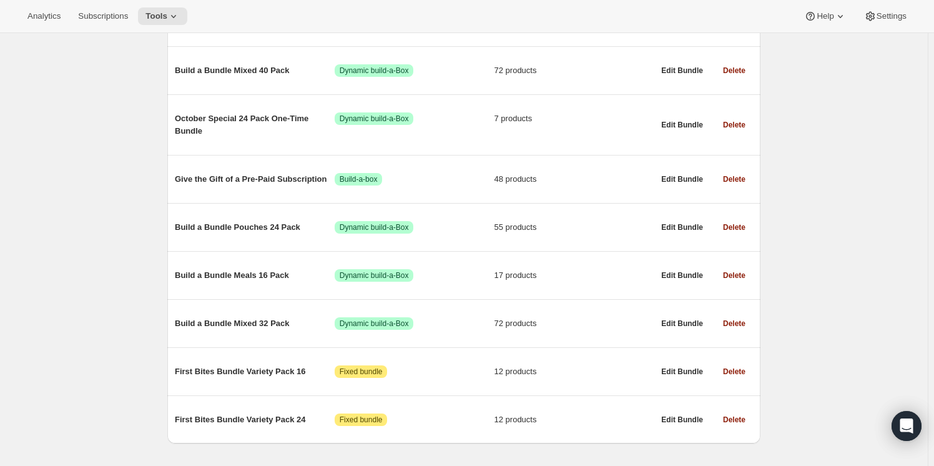
scroll to position [709, 0]
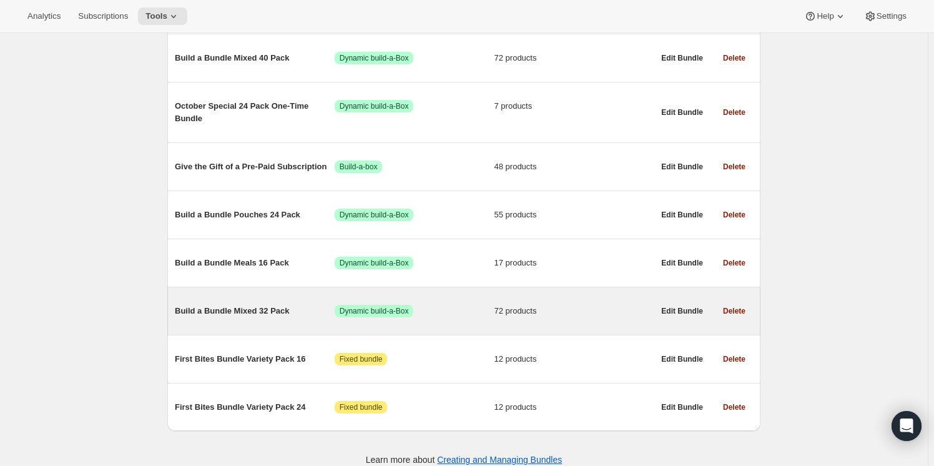
click at [255, 305] on span "Build a Bundle Mixed 32 Pack" at bounding box center [255, 311] width 160 height 12
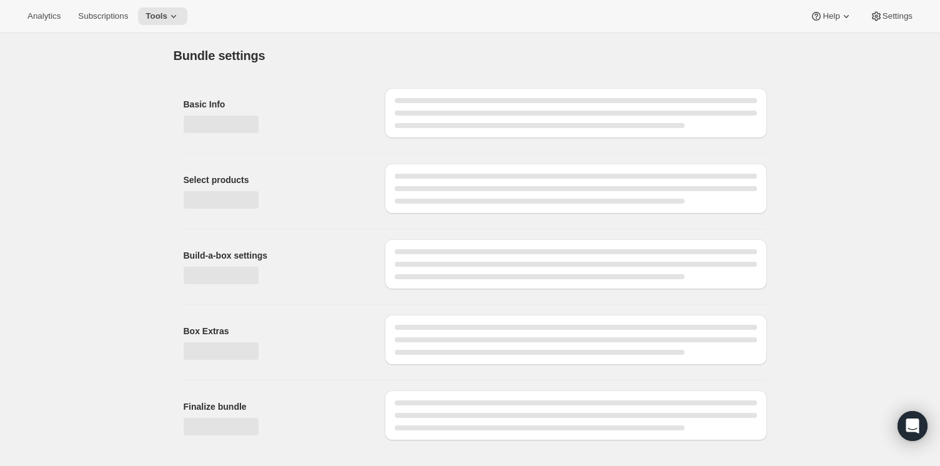
type input "Build a Bundle Mixed 32 Pack"
checkbox input "true"
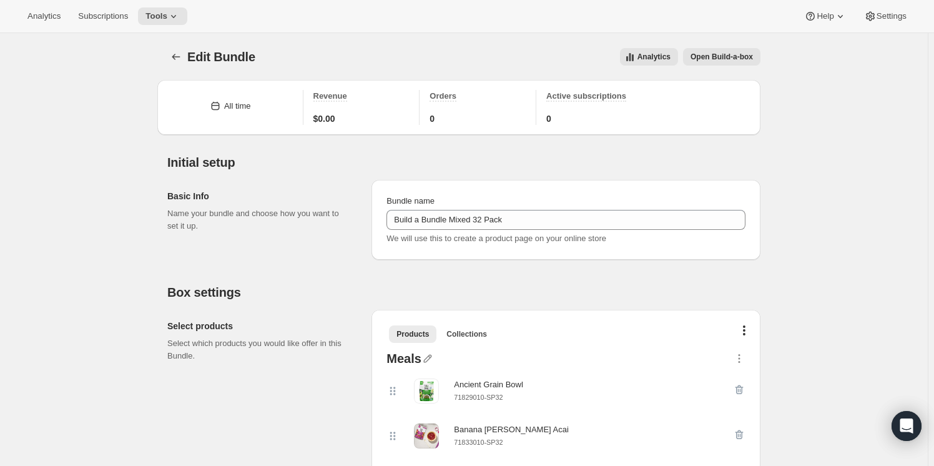
click at [726, 56] on span "Open Build-a-box" at bounding box center [722, 57] width 62 height 10
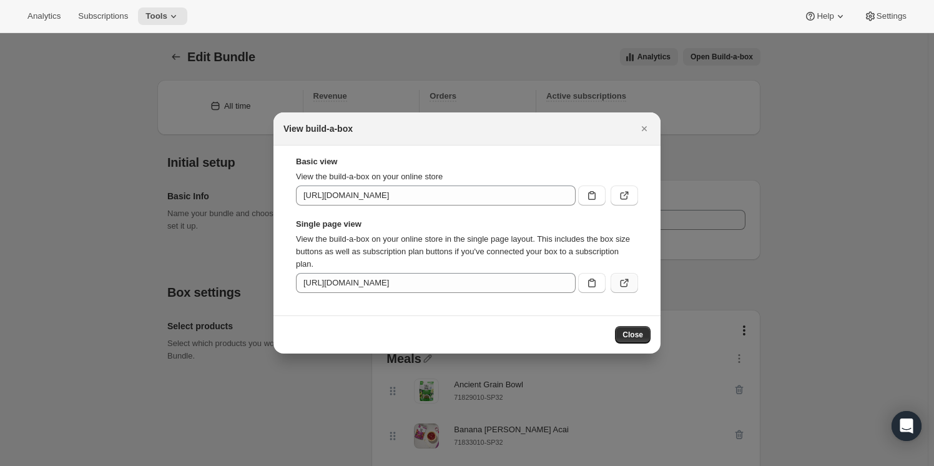
click at [624, 278] on icon ":r1ke:" at bounding box center [624, 283] width 12 height 12
click at [644, 132] on icon "Close" at bounding box center [644, 128] width 12 height 12
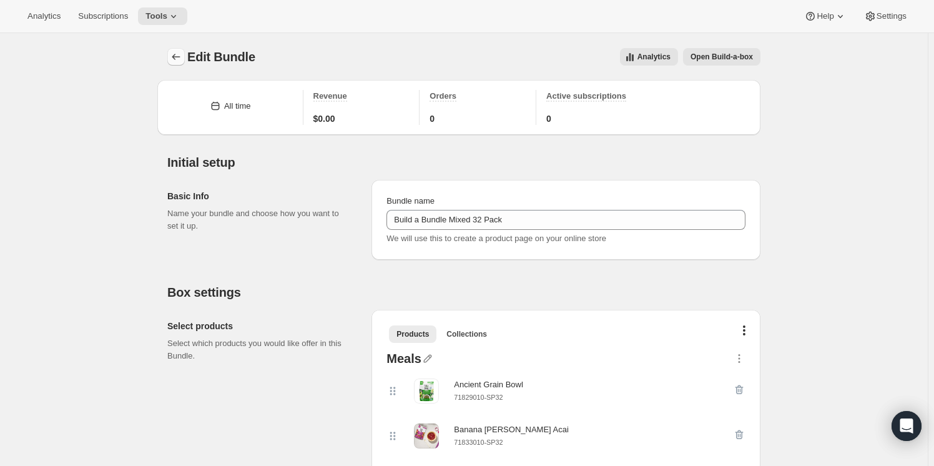
click at [180, 55] on icon "Bundles" at bounding box center [176, 57] width 12 height 12
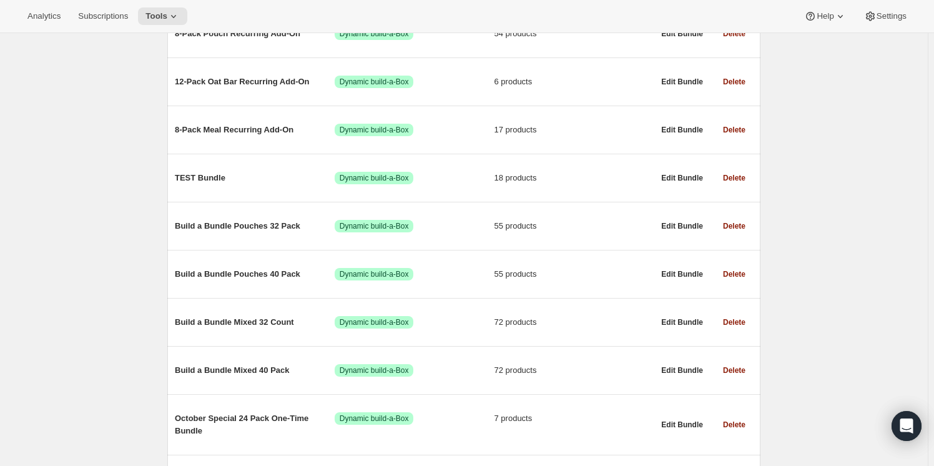
scroll to position [397, 0]
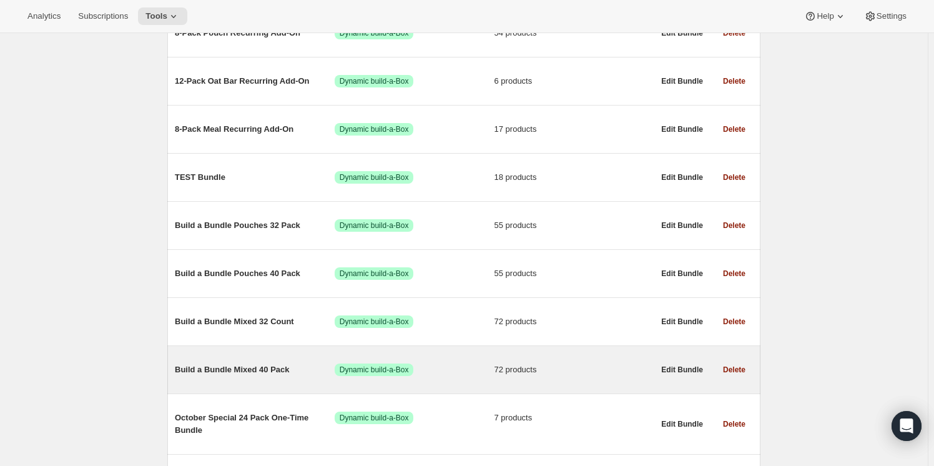
click at [260, 367] on span "Build a Bundle Mixed 40 Pack" at bounding box center [255, 369] width 160 height 12
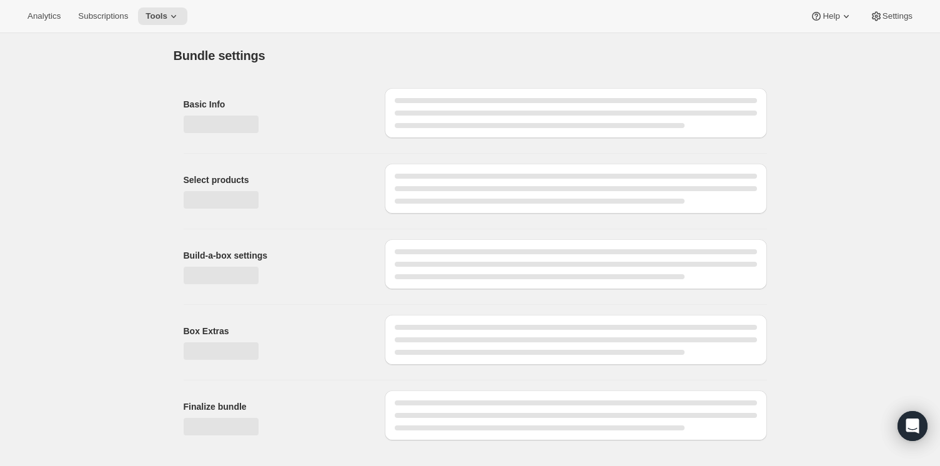
type input "Build a Bundle Mixed 40 Pack"
checkbox input "true"
select select "MINIMUM"
type input "Select at least 8 meals"
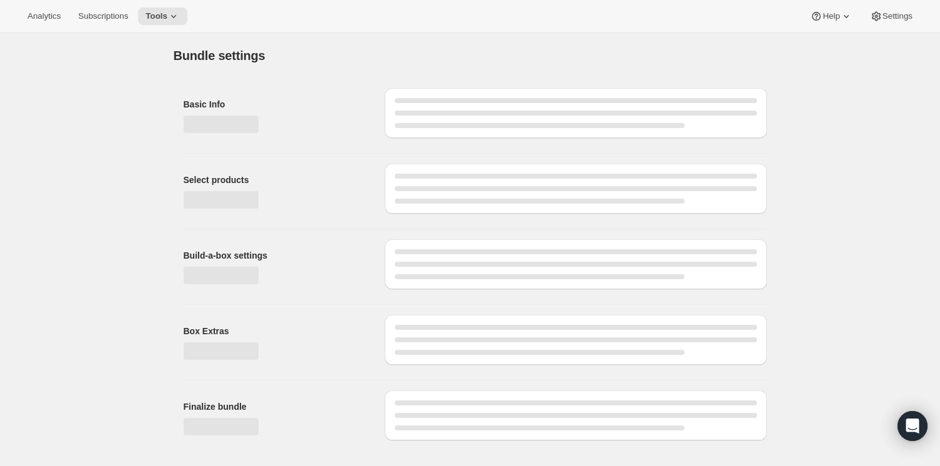
select select "gid://shopify/ProductVariant/41182201774162_e143ae9f-052c-4d0a-9eb4-a0f33d9d72e0"
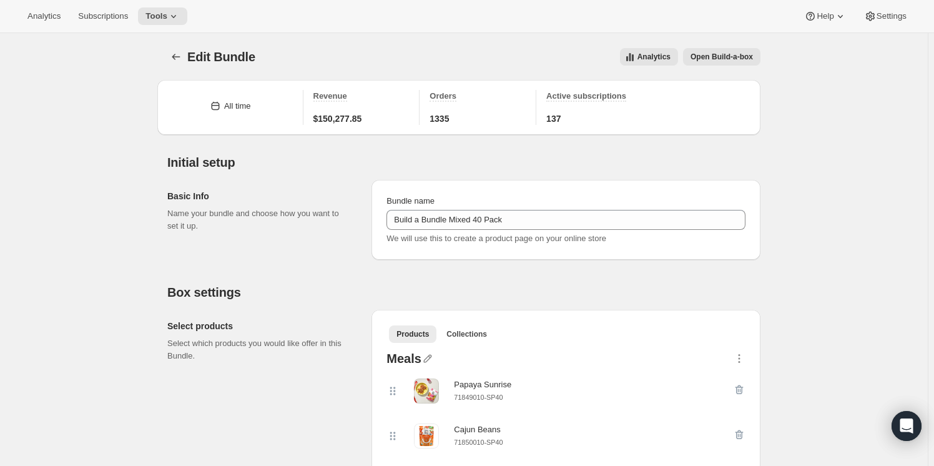
click at [712, 57] on span "Open Build-a-box" at bounding box center [722, 57] width 62 height 10
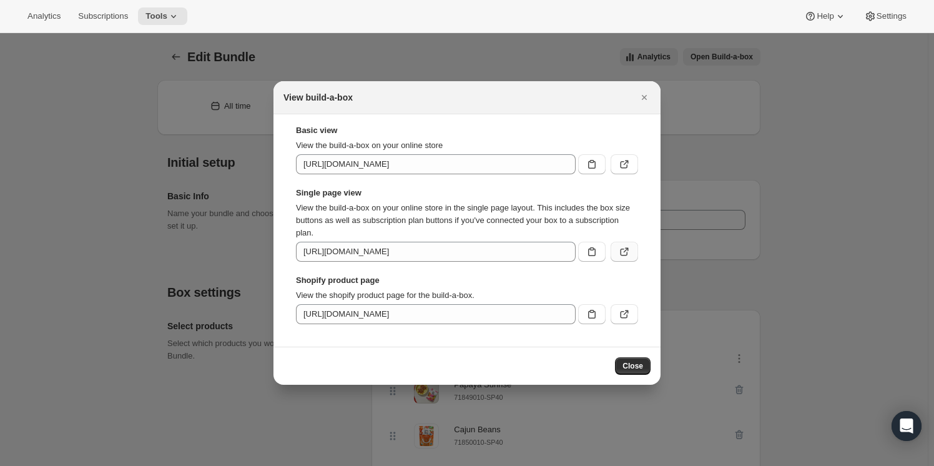
click at [624, 254] on icon ":r1oq:" at bounding box center [624, 251] width 12 height 12
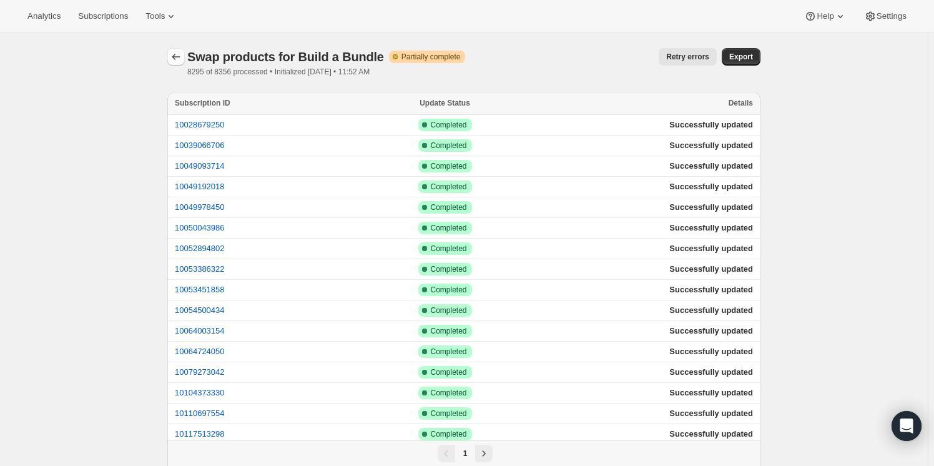
click at [180, 55] on icon "button" at bounding box center [176, 57] width 12 height 12
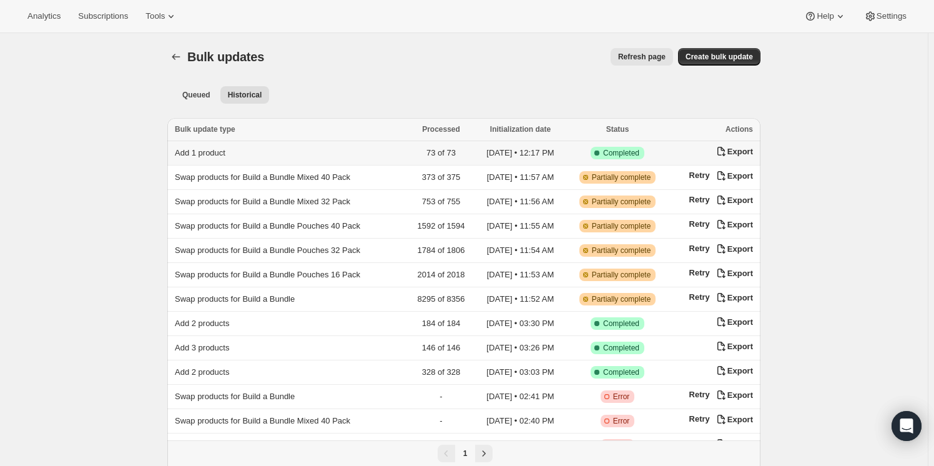
click at [210, 149] on span "Add 1 product" at bounding box center [200, 152] width 51 height 9
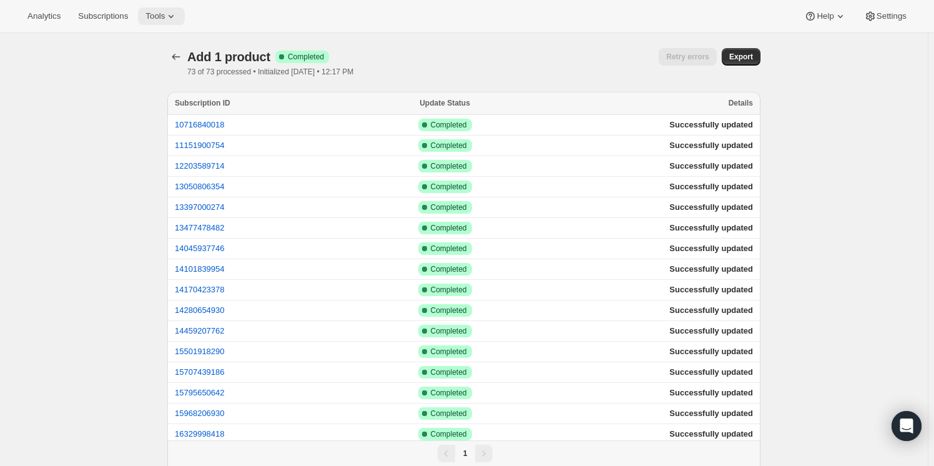
click at [155, 17] on span "Tools" at bounding box center [154, 16] width 19 height 10
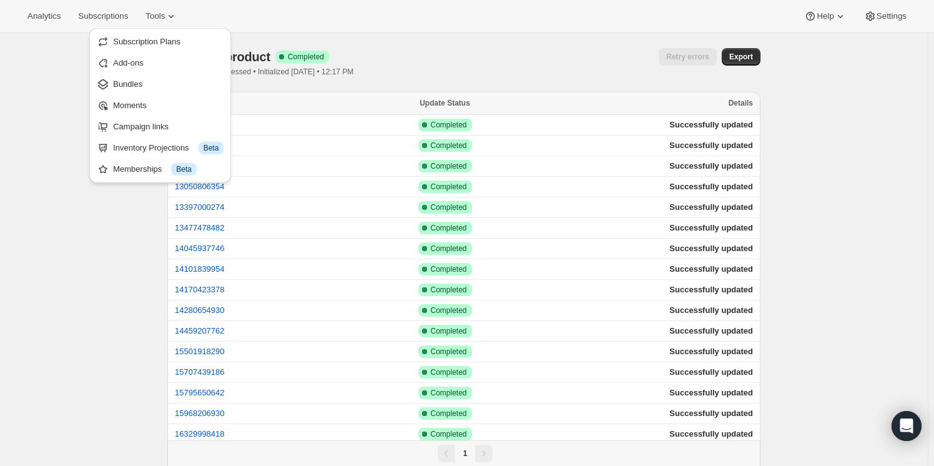
drag, startPoint x: 71, startPoint y: 139, endPoint x: 94, endPoint y: 41, distance: 100.1
